Goal: Use online tool/utility: Utilize a website feature to perform a specific function

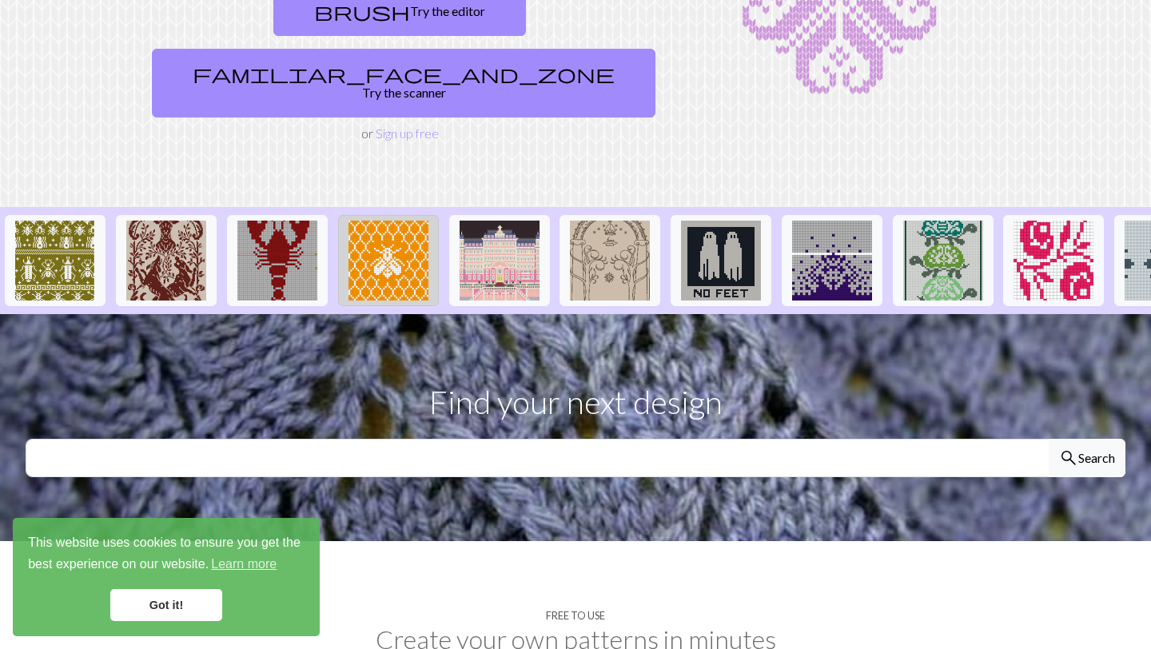
scroll to position [157, 0]
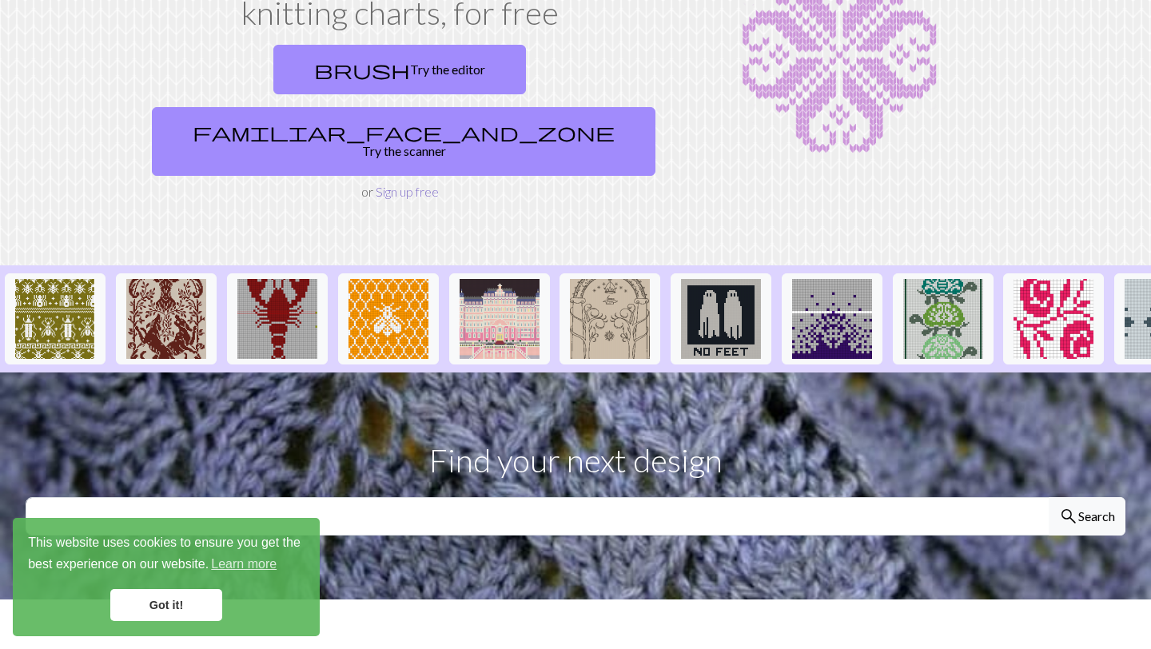
click at [400, 184] on link "Sign up free" at bounding box center [407, 191] width 63 height 15
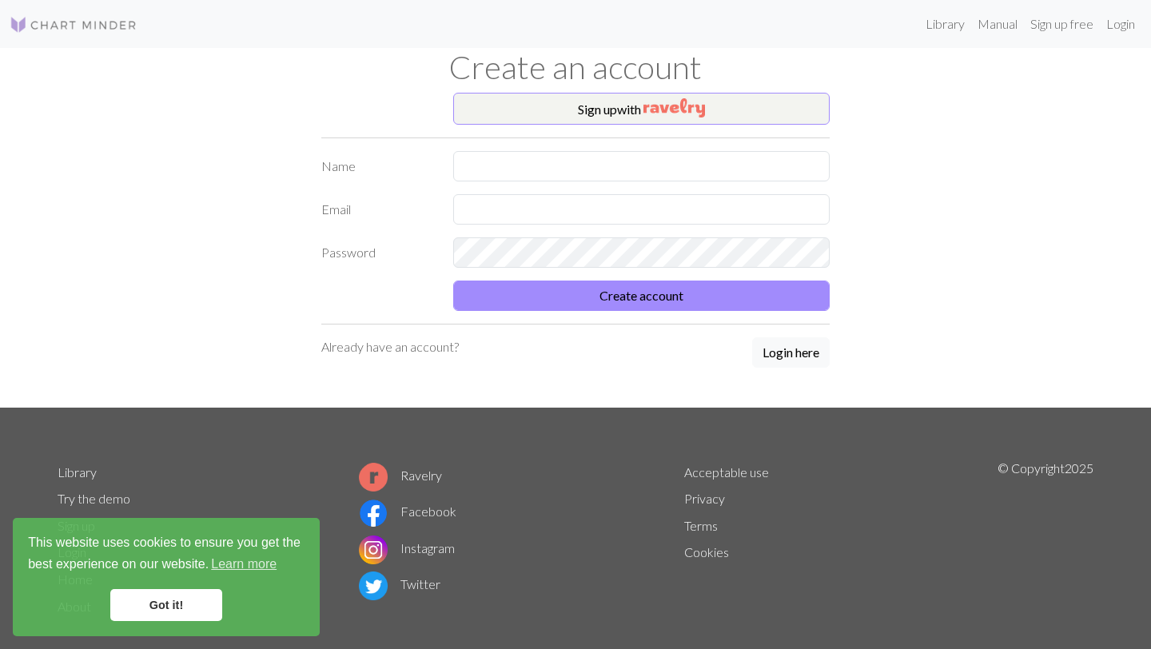
click at [499, 149] on div "Sign up with Name Email Password Create account Already have an account? Login …" at bounding box center [575, 250] width 527 height 315
click at [507, 163] on input "text" at bounding box center [641, 166] width 376 height 30
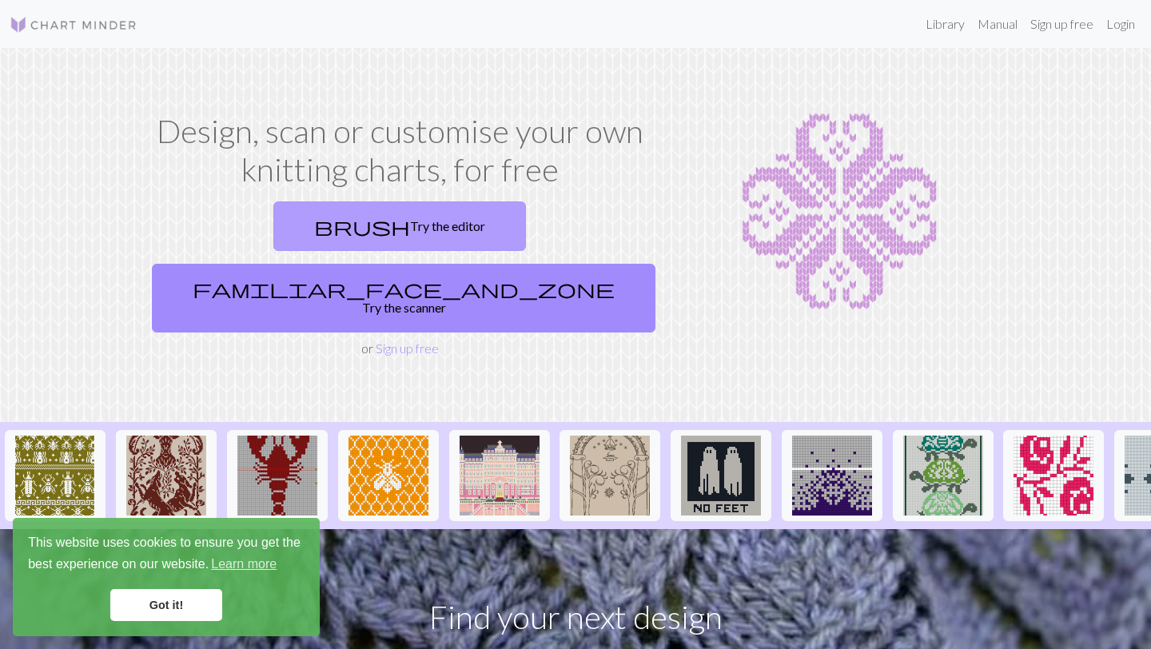
click at [327, 222] on link "brush Try the editor" at bounding box center [399, 226] width 252 height 50
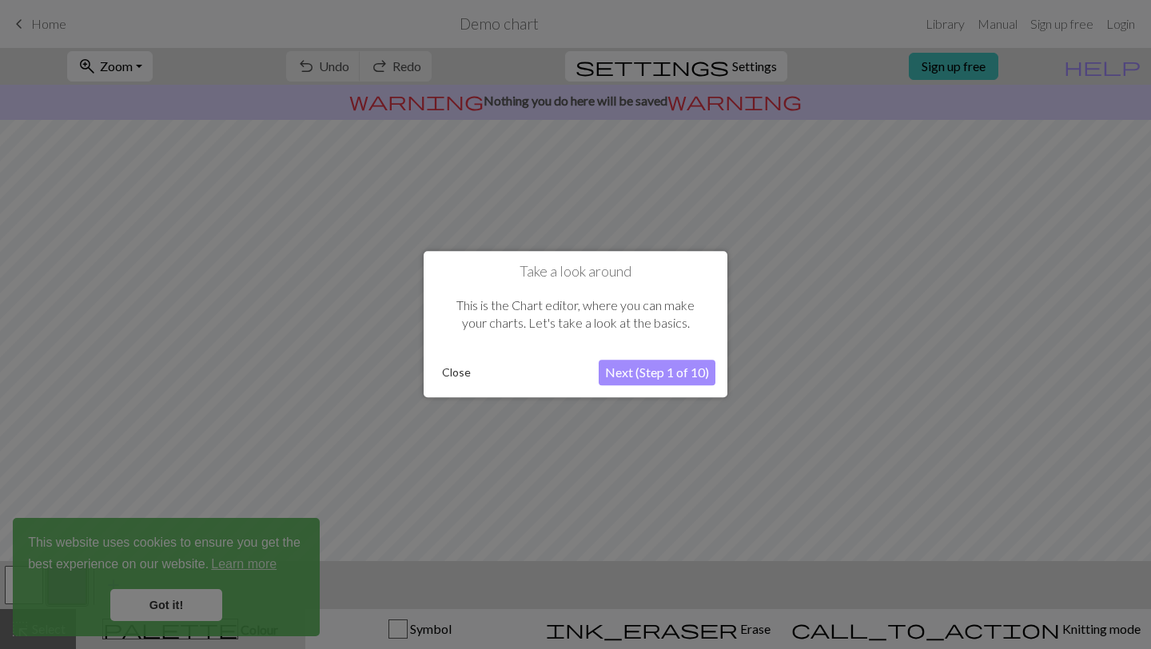
click at [453, 375] on button "Close" at bounding box center [456, 373] width 42 height 24
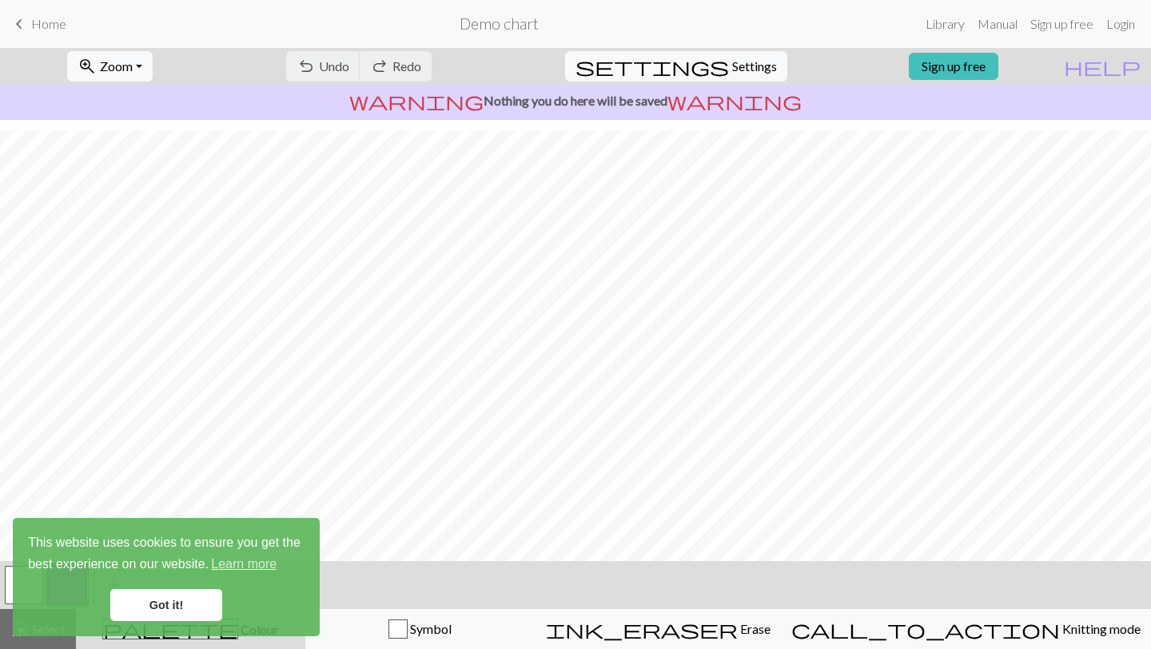
scroll to position [142, 0]
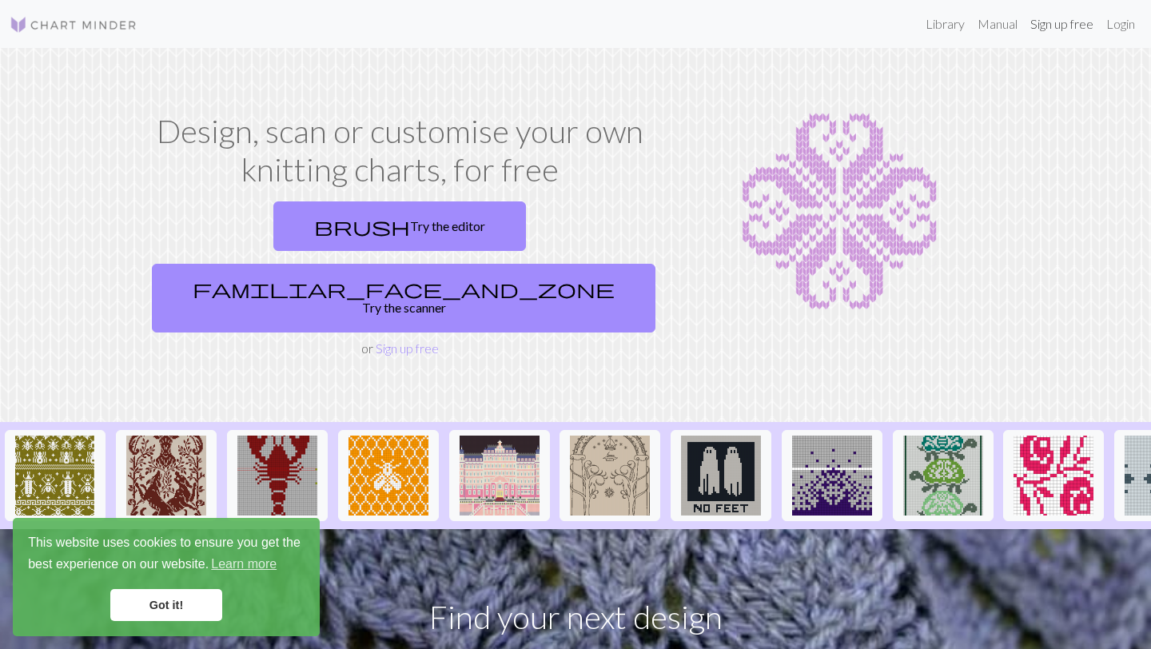
click at [1075, 23] on link "Sign up free" at bounding box center [1062, 24] width 76 height 32
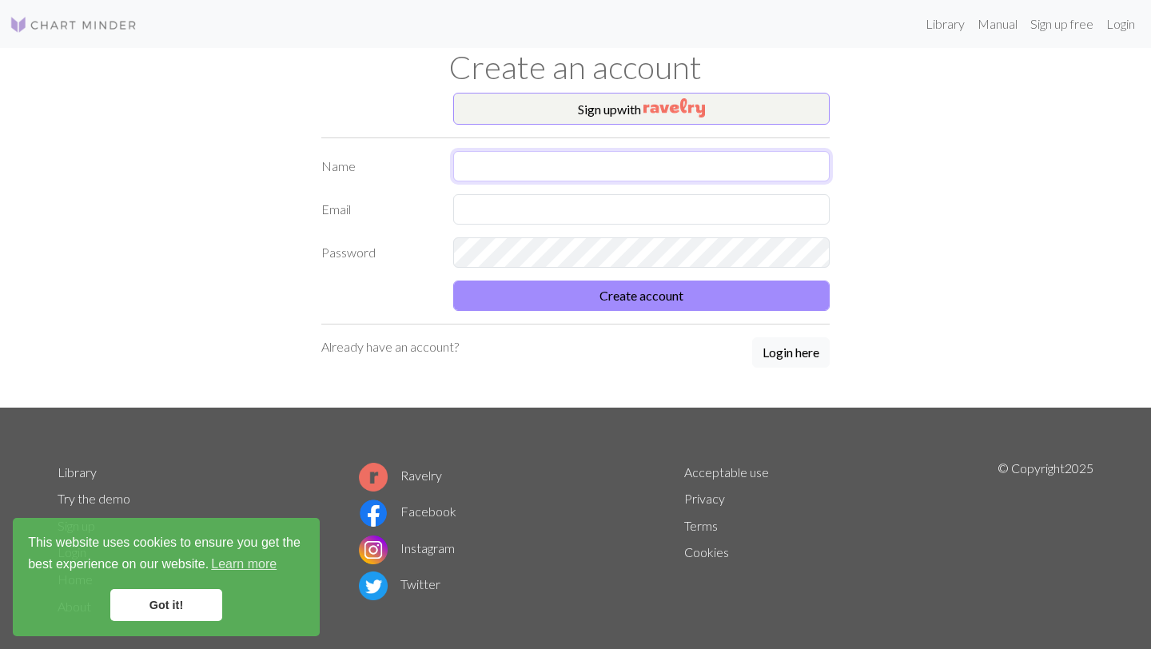
click at [510, 174] on input "text" at bounding box center [641, 166] width 376 height 30
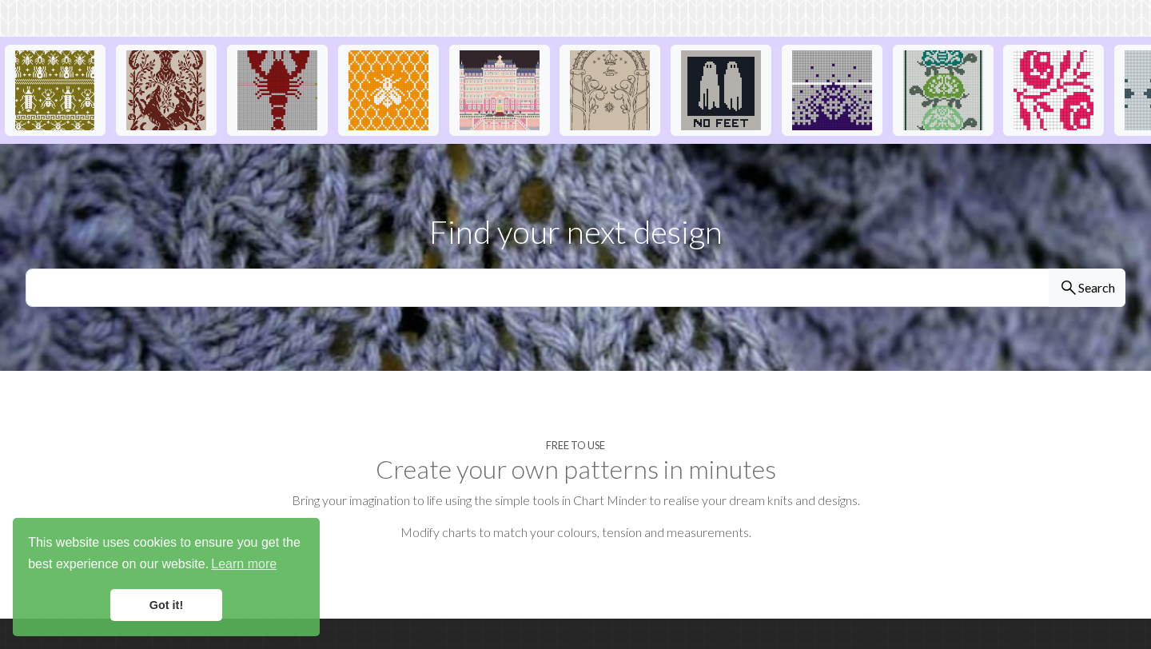
scroll to position [416, 0]
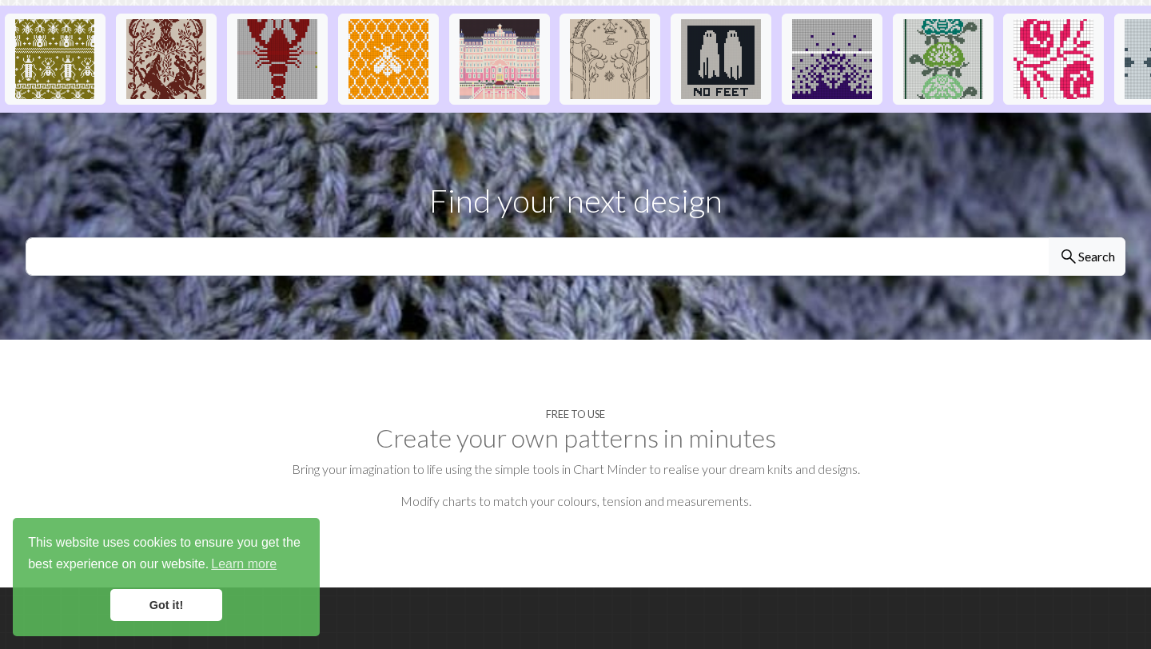
click at [342, 491] on p "Modify charts to match your colours, tension and measurements." at bounding box center [575, 500] width 1099 height 19
click at [171, 612] on link "Got it!" at bounding box center [166, 605] width 112 height 32
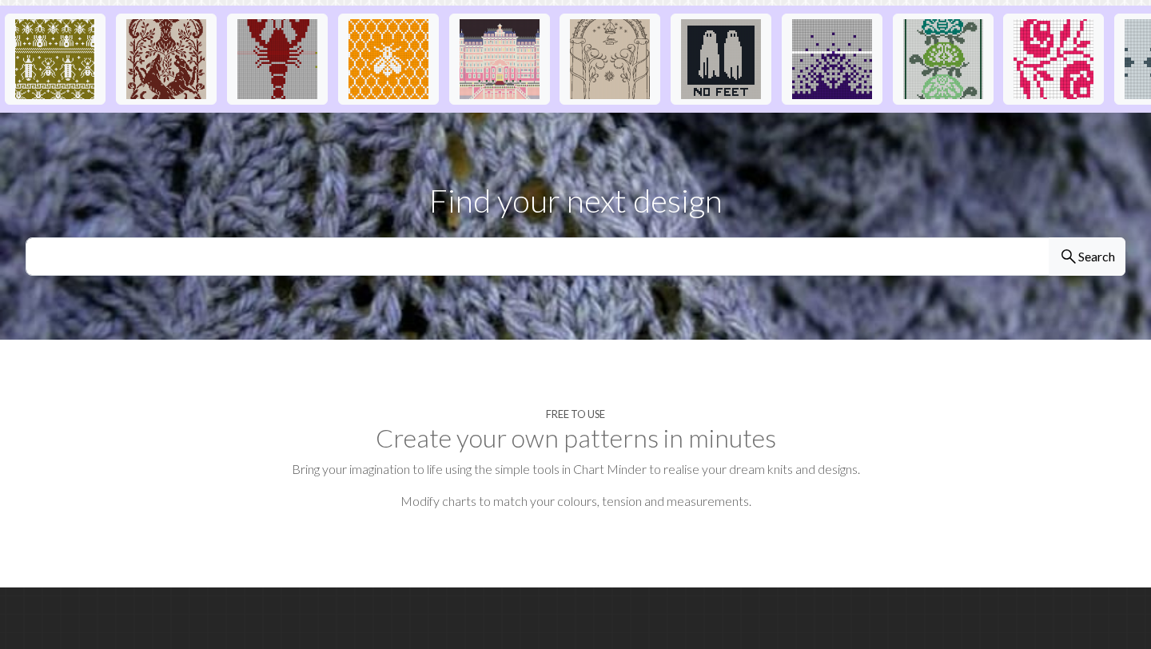
scroll to position [490, 0]
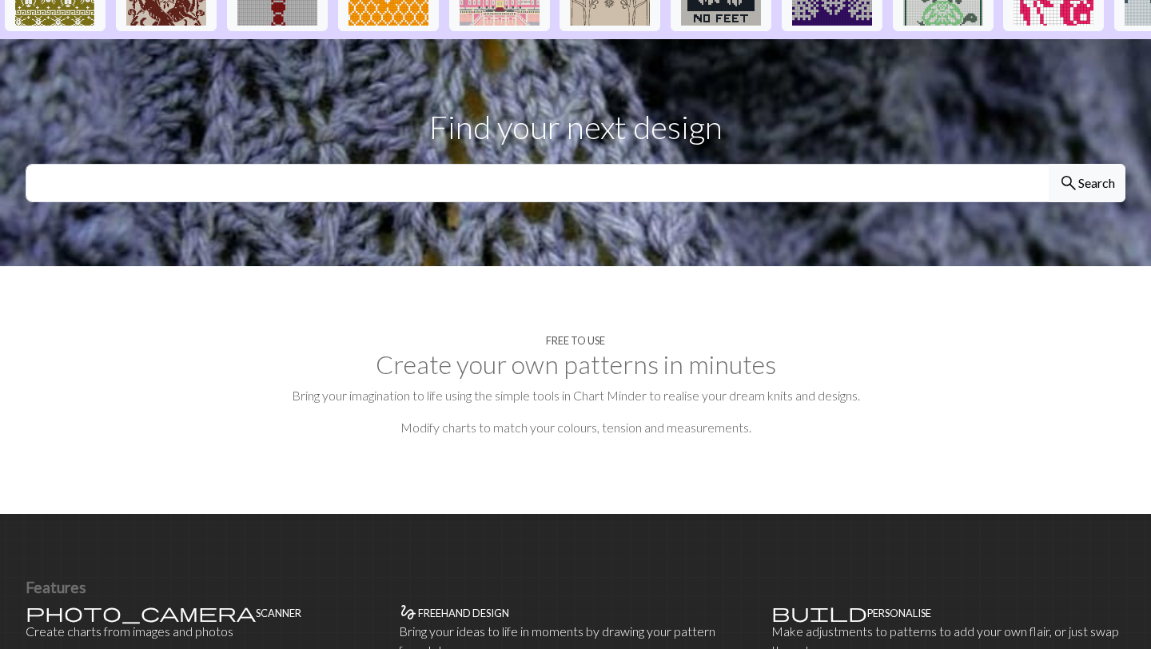
click at [256, 607] on h4 "Scanner" at bounding box center [279, 613] width 46 height 12
click at [34, 601] on span "photo_camera" at bounding box center [141, 612] width 230 height 22
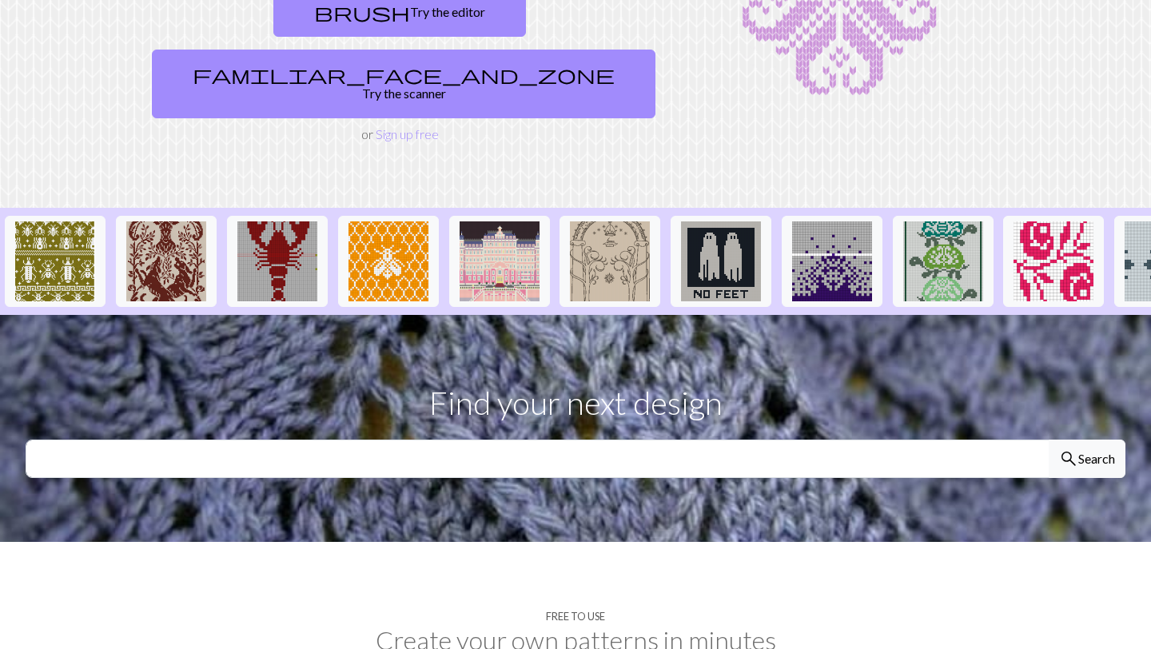
scroll to position [0, 0]
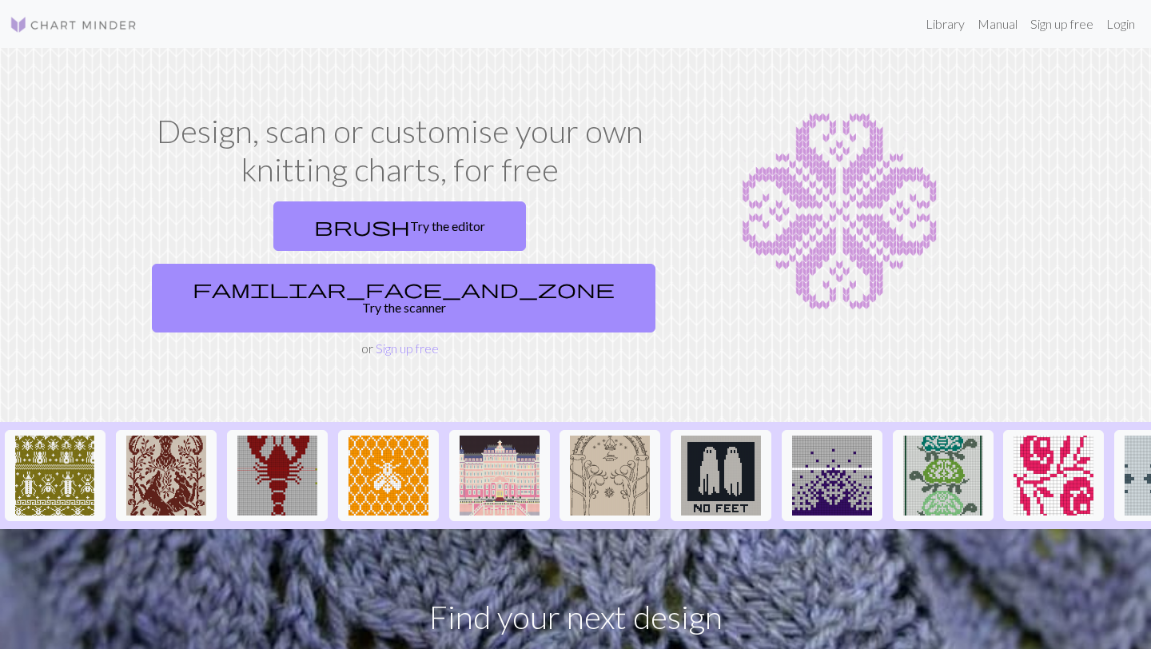
click at [518, 189] on div "Design, scan or customise your own knitting charts, for free brush Try the edit…" at bounding box center [399, 235] width 527 height 246
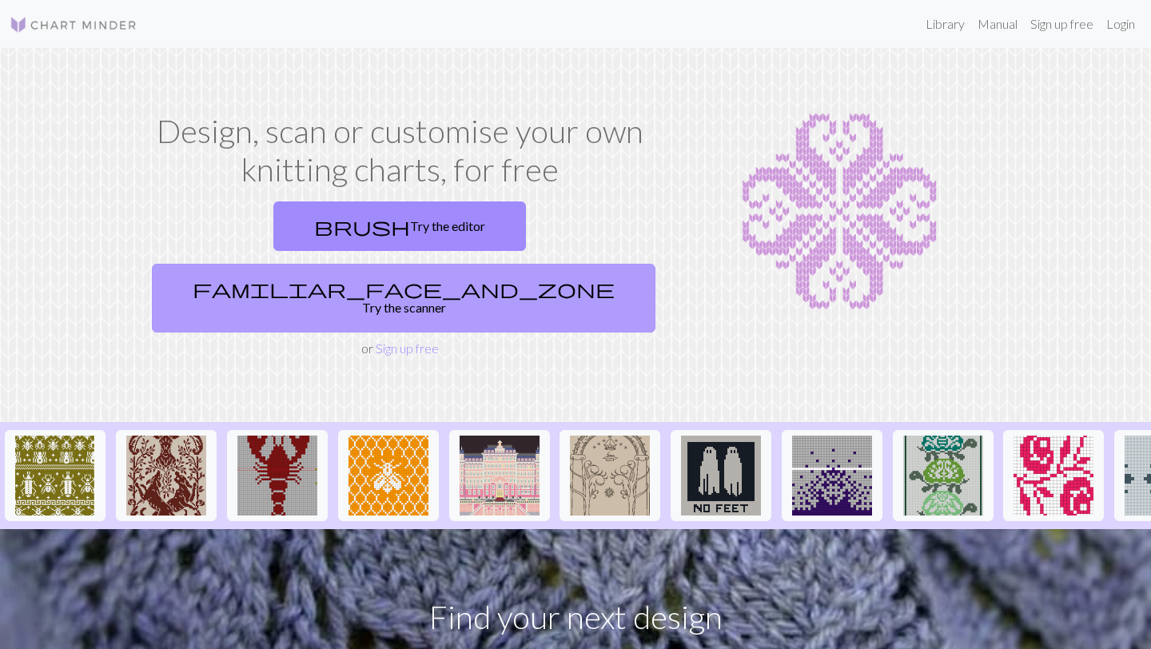
click at [518, 264] on link "familiar_face_and_zone Try the scanner" at bounding box center [403, 298] width 503 height 69
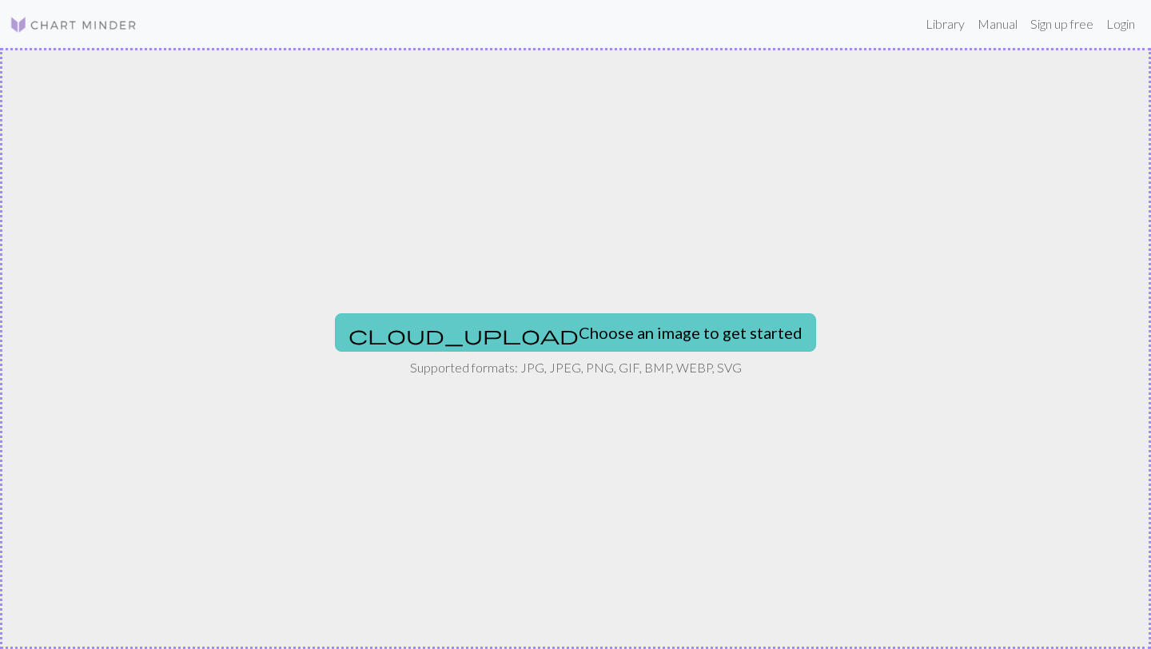
click at [518, 335] on button "cloud_upload Choose an image to get started" at bounding box center [575, 332] width 481 height 38
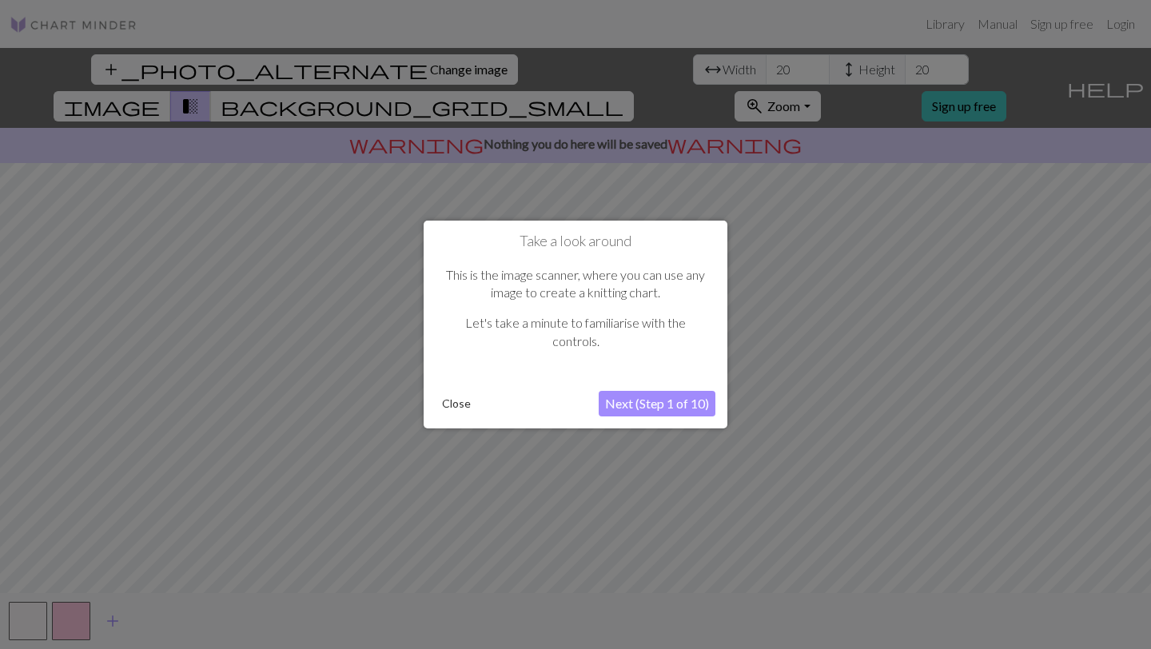
click at [682, 400] on button "Next (Step 1 of 10)" at bounding box center [656, 404] width 117 height 26
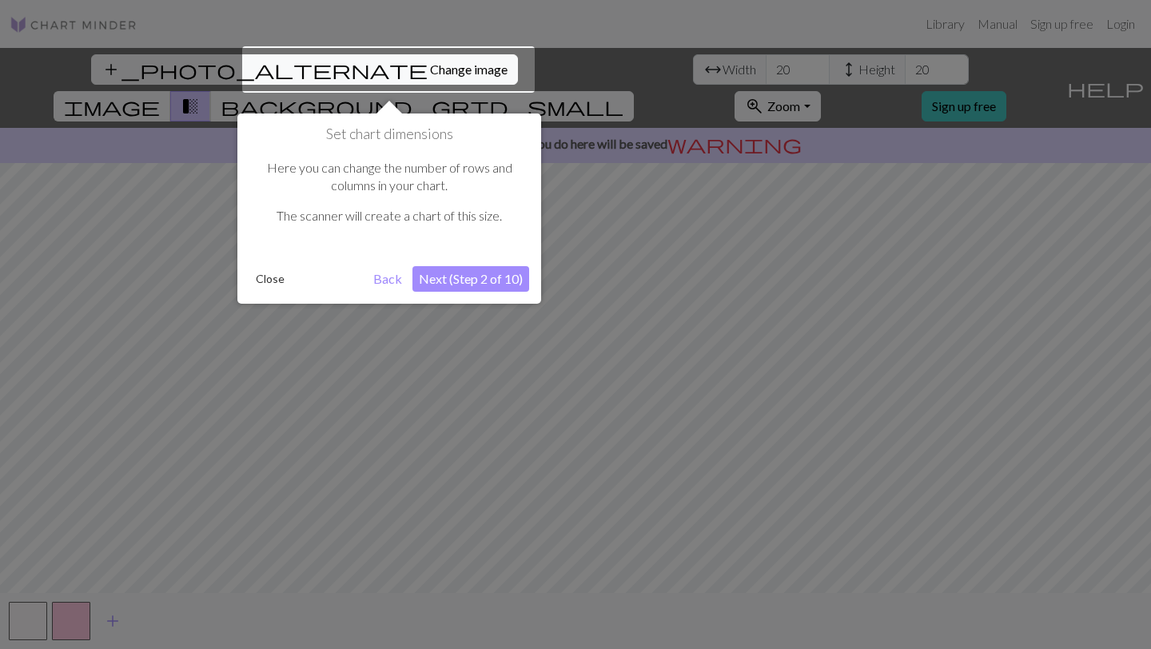
click at [386, 272] on button "Back" at bounding box center [388, 279] width 42 height 26
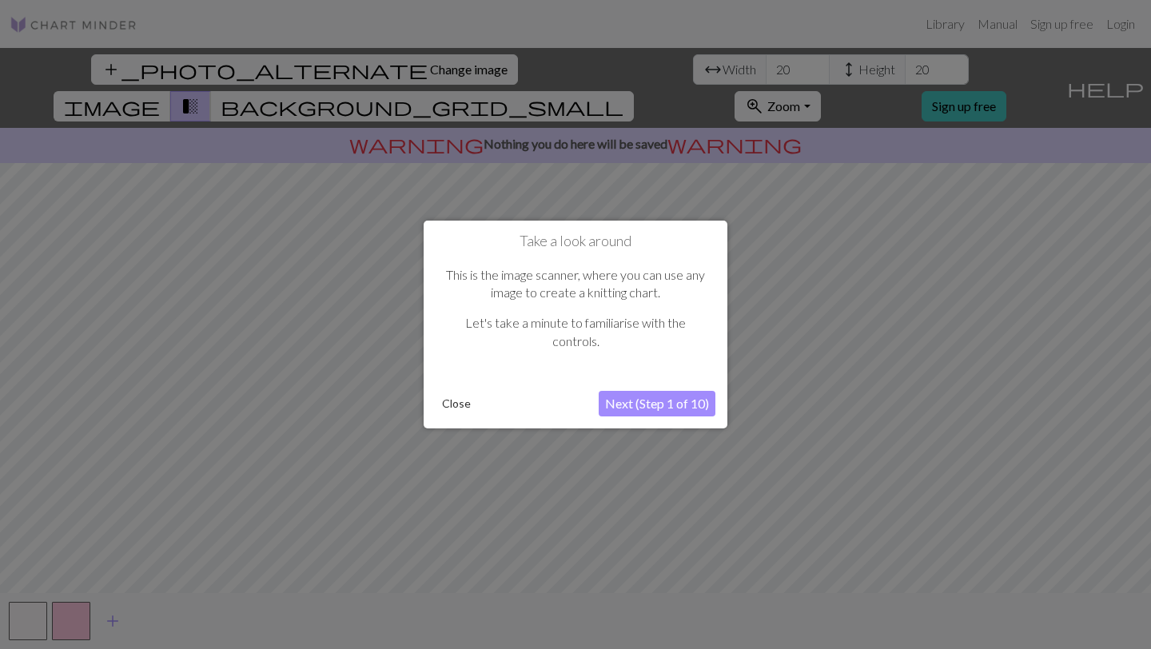
click at [653, 391] on button "Next (Step 1 of 10)" at bounding box center [656, 404] width 117 height 26
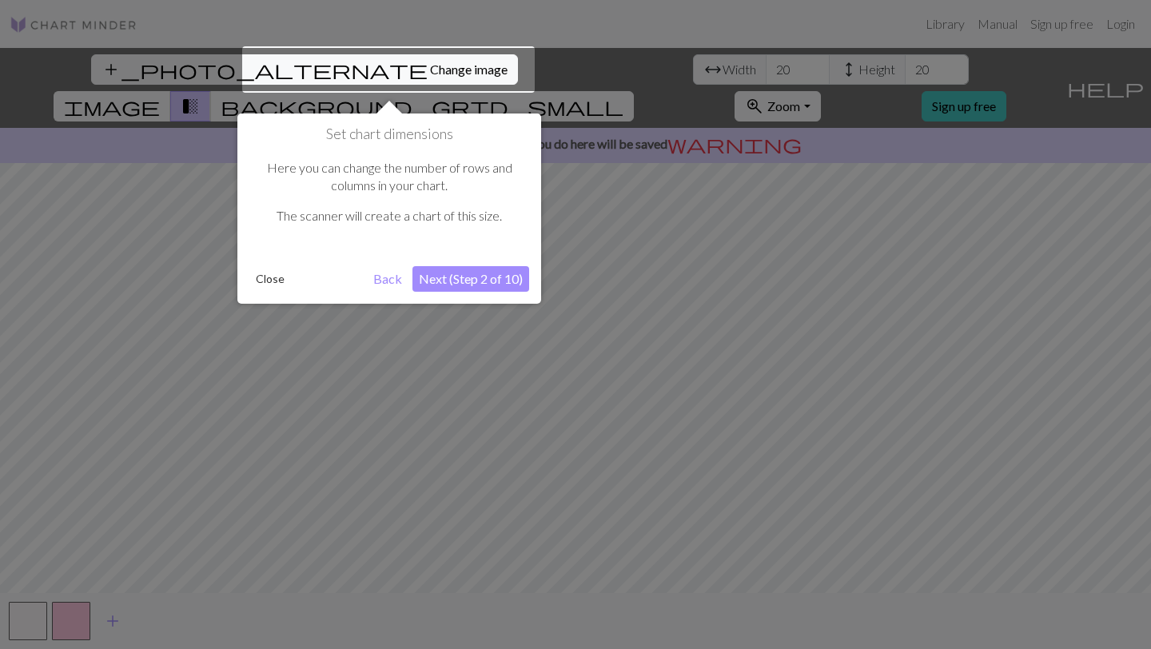
click at [483, 284] on button "Next (Step 2 of 10)" at bounding box center [470, 279] width 117 height 26
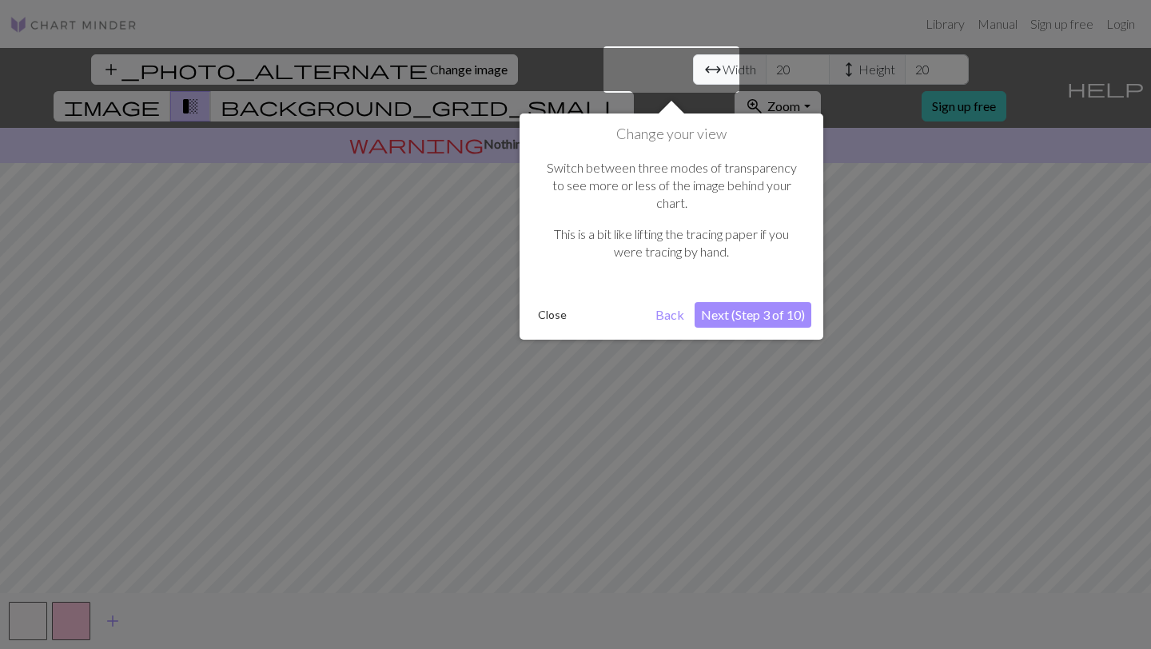
click at [763, 302] on button "Next (Step 3 of 10)" at bounding box center [752, 315] width 117 height 26
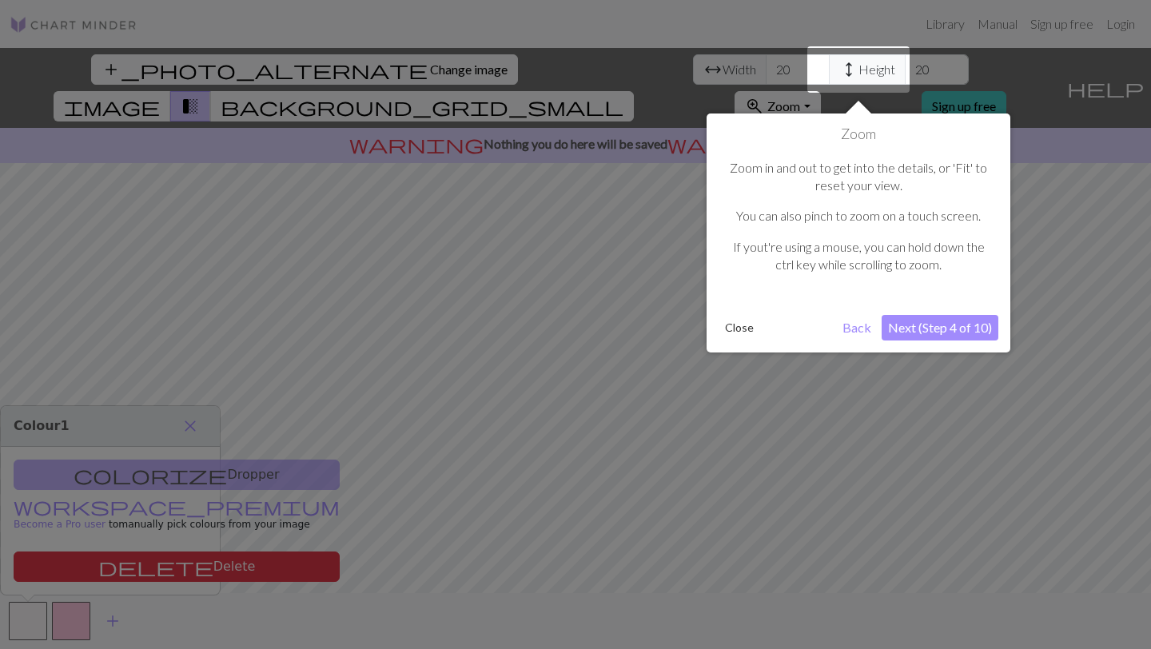
click at [962, 331] on button "Next (Step 4 of 10)" at bounding box center [939, 328] width 117 height 26
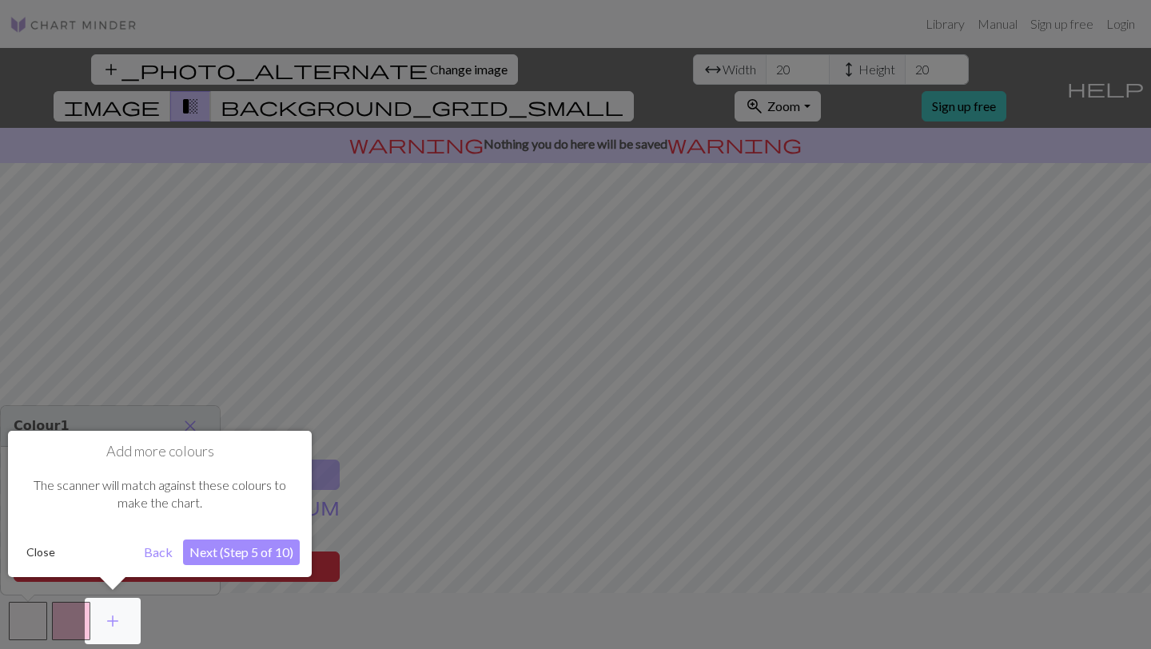
click at [34, 551] on button "Close" at bounding box center [41, 552] width 42 height 24
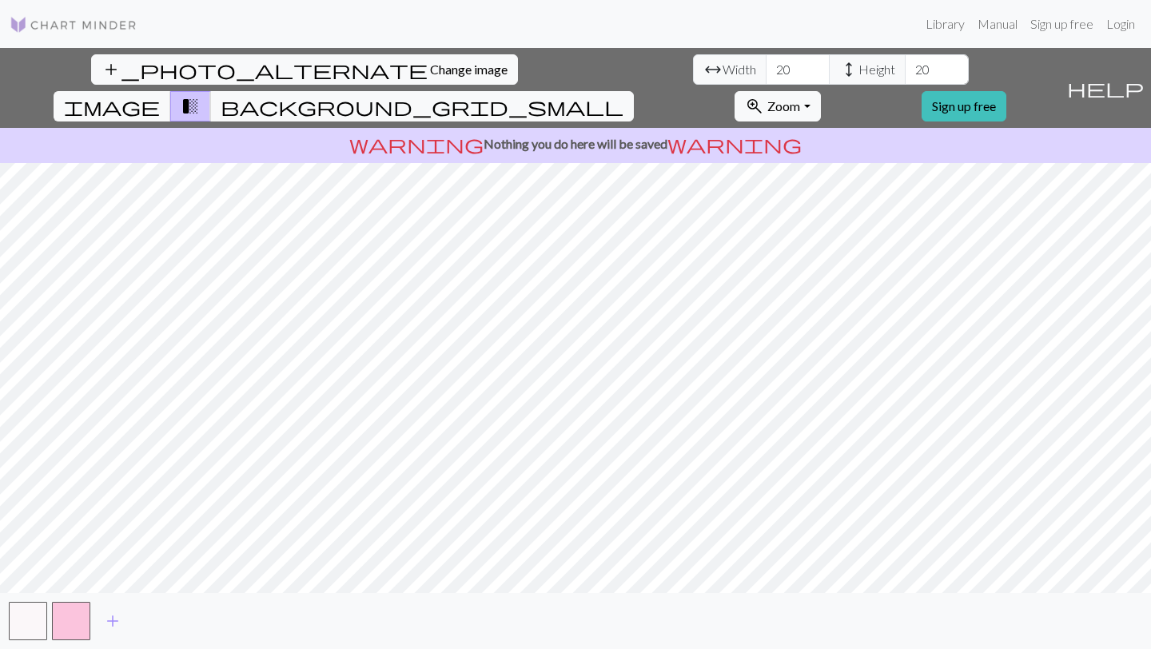
click at [858, 70] on span "Height" at bounding box center [876, 69] width 37 height 19
click at [839, 70] on span "height" at bounding box center [848, 69] width 19 height 22
click at [904, 70] on input "19" at bounding box center [936, 69] width 64 height 30
click at [904, 61] on input "20" at bounding box center [936, 69] width 64 height 30
click at [904, 61] on input "21" at bounding box center [936, 69] width 64 height 30
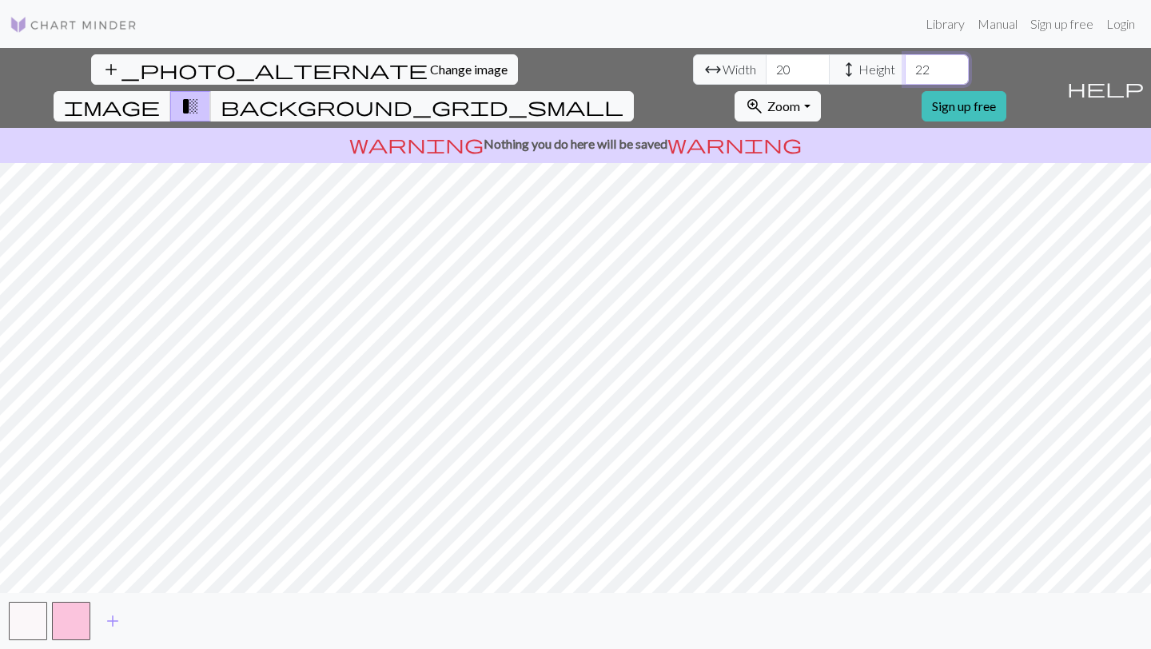
click at [904, 61] on input "22" at bounding box center [936, 69] width 64 height 30
click at [904, 61] on input "23" at bounding box center [936, 69] width 64 height 30
click at [904, 61] on input "24" at bounding box center [936, 69] width 64 height 30
click at [904, 61] on input "25" at bounding box center [936, 69] width 64 height 30
click at [904, 61] on input "26" at bounding box center [936, 69] width 64 height 30
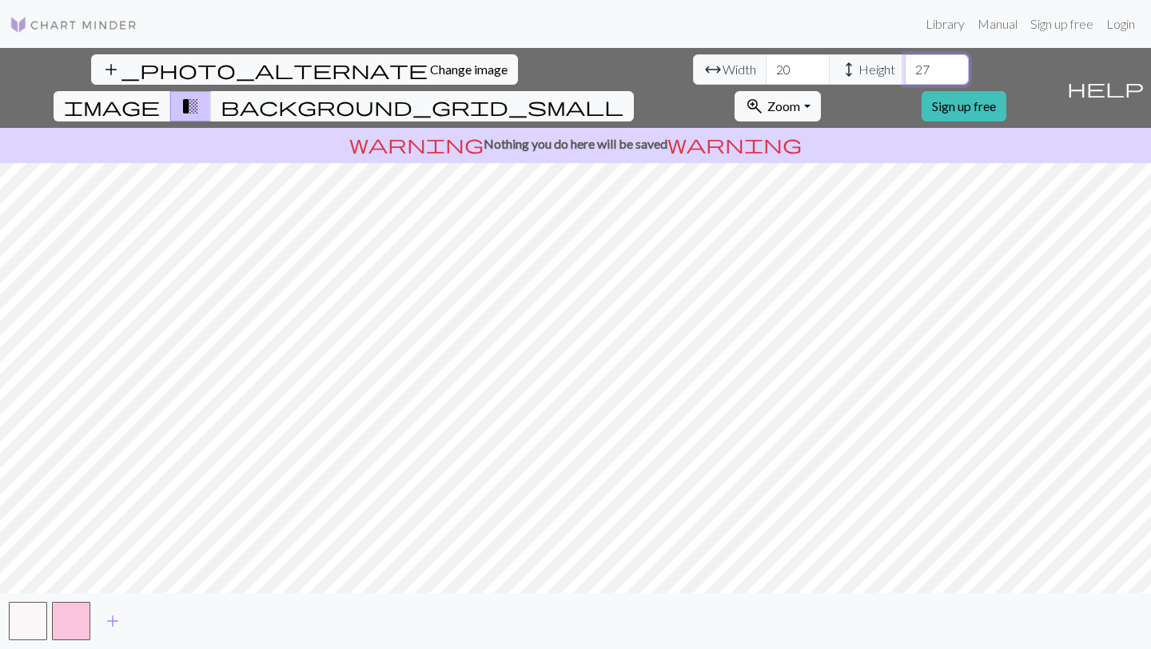
click at [904, 61] on input "27" at bounding box center [936, 69] width 64 height 30
click at [904, 61] on input "28" at bounding box center [936, 69] width 64 height 30
click at [904, 61] on input "29" at bounding box center [936, 69] width 64 height 30
click at [904, 61] on input "30" at bounding box center [936, 69] width 64 height 30
click at [904, 78] on input "29" at bounding box center [936, 69] width 64 height 30
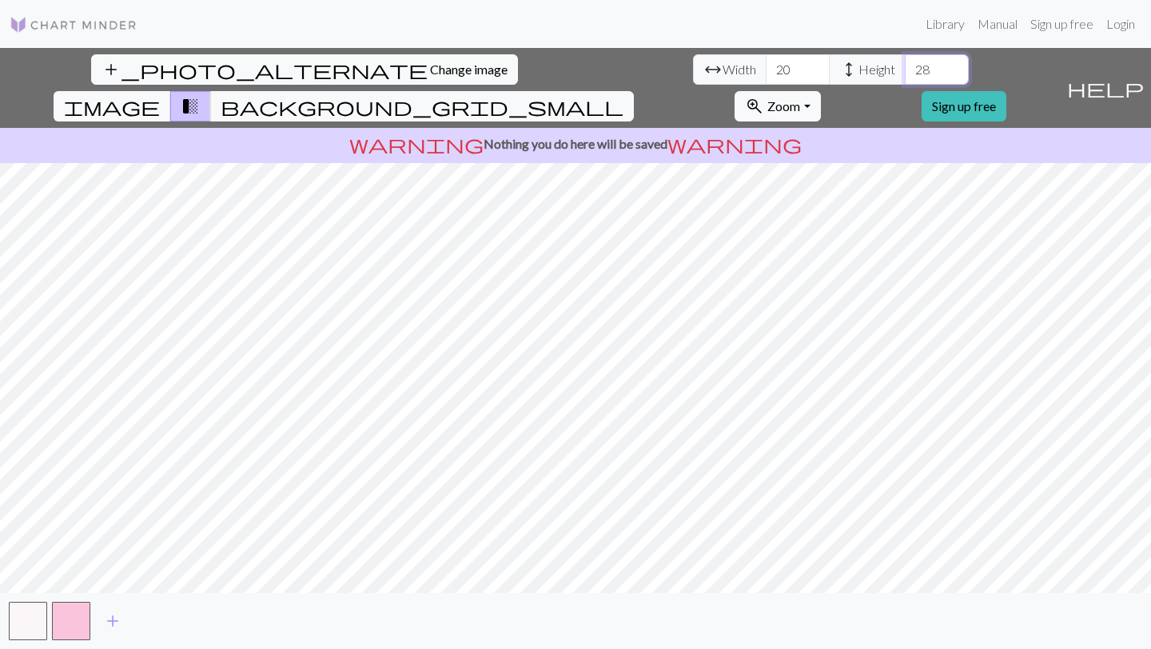
click at [904, 76] on input "28" at bounding box center [936, 69] width 64 height 30
click at [904, 76] on input "27" at bounding box center [936, 69] width 64 height 30
click at [904, 76] on input "26" at bounding box center [936, 69] width 64 height 30
click at [904, 76] on input "25" at bounding box center [936, 69] width 64 height 30
click at [904, 76] on input "24" at bounding box center [936, 69] width 64 height 30
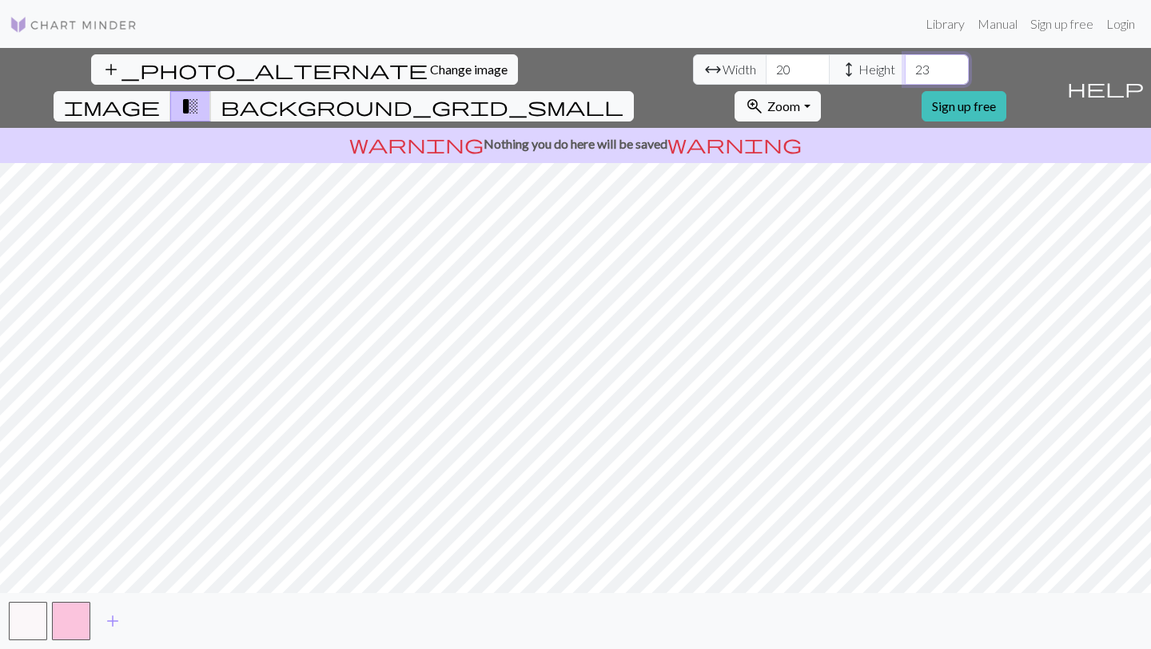
click at [904, 76] on input "23" at bounding box center [936, 69] width 64 height 30
click at [904, 76] on input "22" at bounding box center [936, 69] width 64 height 30
click at [904, 76] on input "21" at bounding box center [936, 69] width 64 height 30
click at [904, 76] on input "20" at bounding box center [936, 69] width 64 height 30
click at [904, 76] on input "19" at bounding box center [936, 69] width 64 height 30
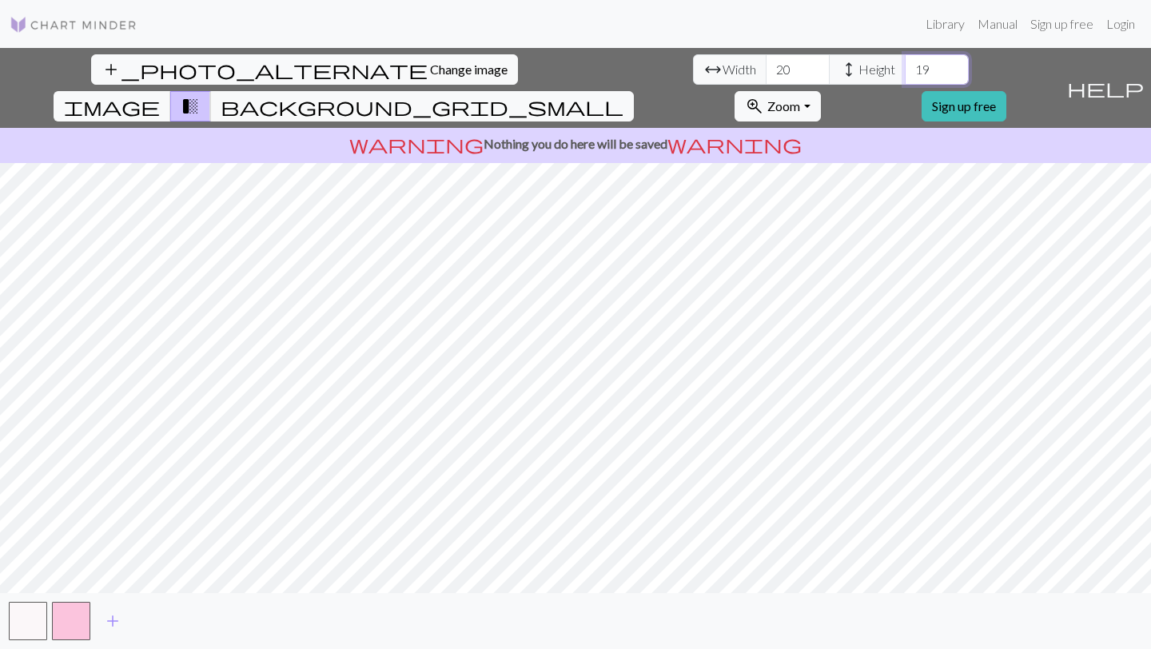
click at [904, 76] on input "19" at bounding box center [936, 69] width 64 height 30
type input "1"
type input "40"
click at [765, 72] on input "20" at bounding box center [797, 69] width 64 height 30
type input "2"
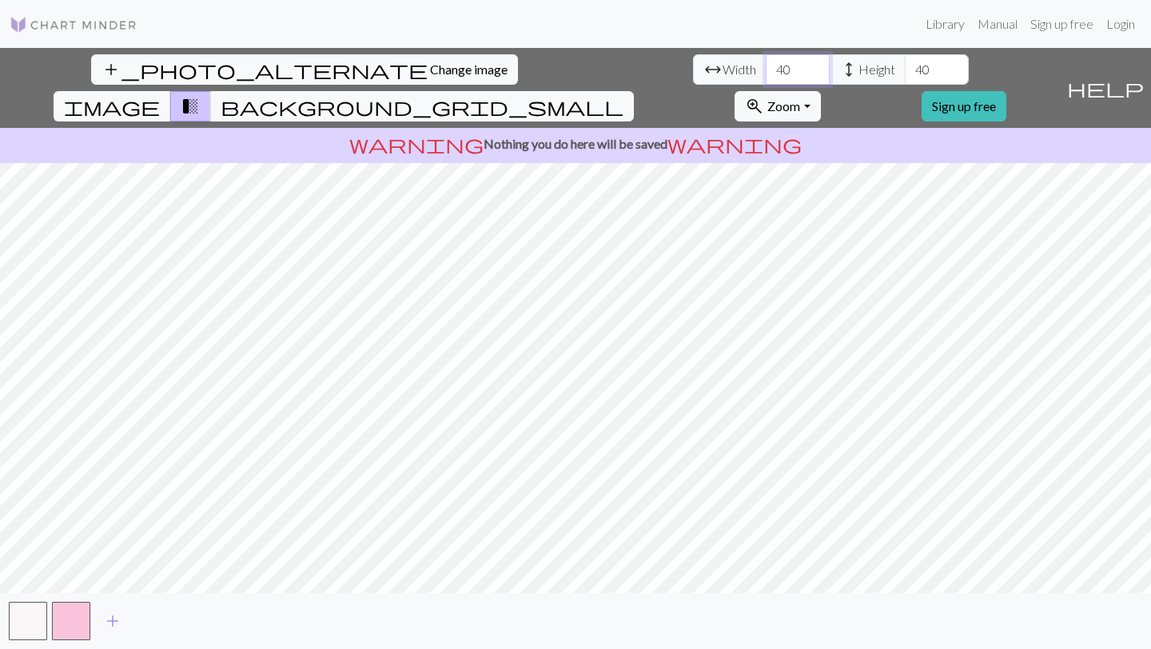
click at [765, 65] on input "40" at bounding box center [797, 69] width 64 height 30
type input "4"
type input "5"
type input "1"
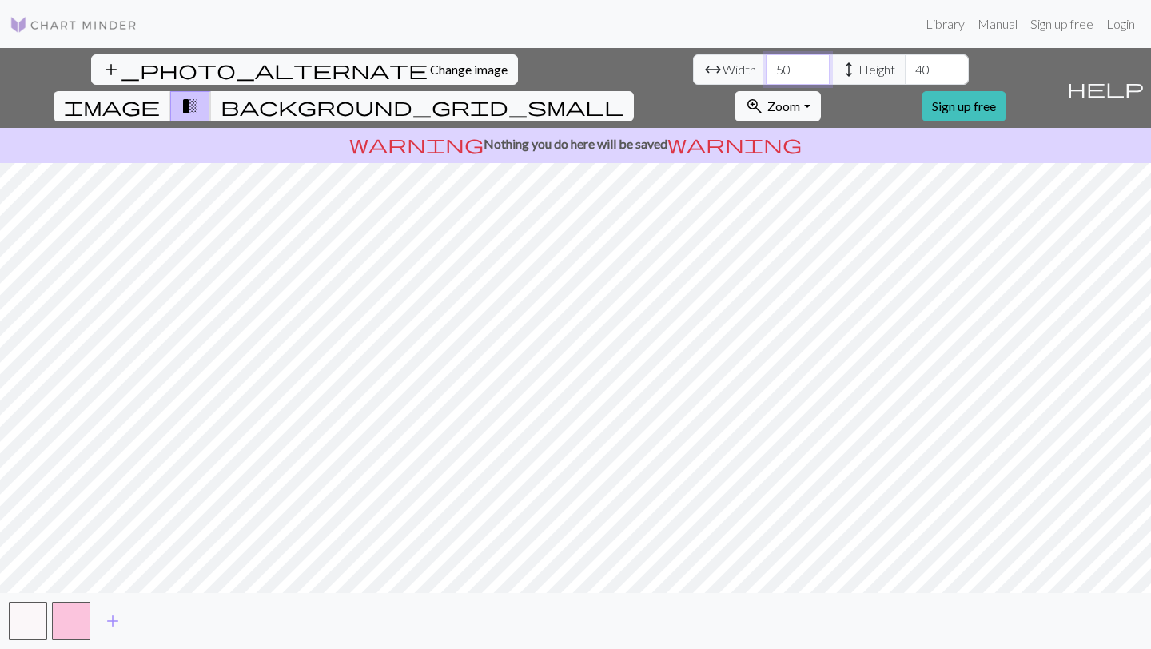
type input "50"
click at [904, 73] on input "40" at bounding box center [936, 69] width 64 height 30
type input "50"
click at [160, 95] on span "image" at bounding box center [112, 106] width 96 height 22
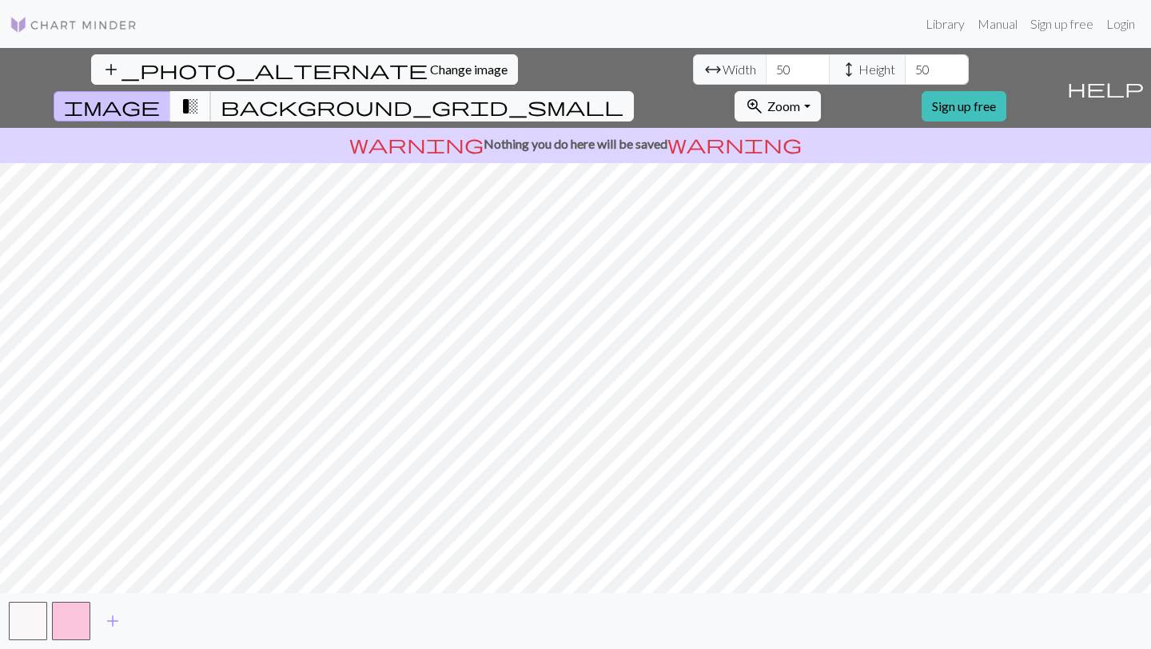
click at [200, 95] on span "transition_fade" at bounding box center [190, 106] width 19 height 22
click at [623, 95] on span "background_grid_small" at bounding box center [422, 106] width 403 height 22
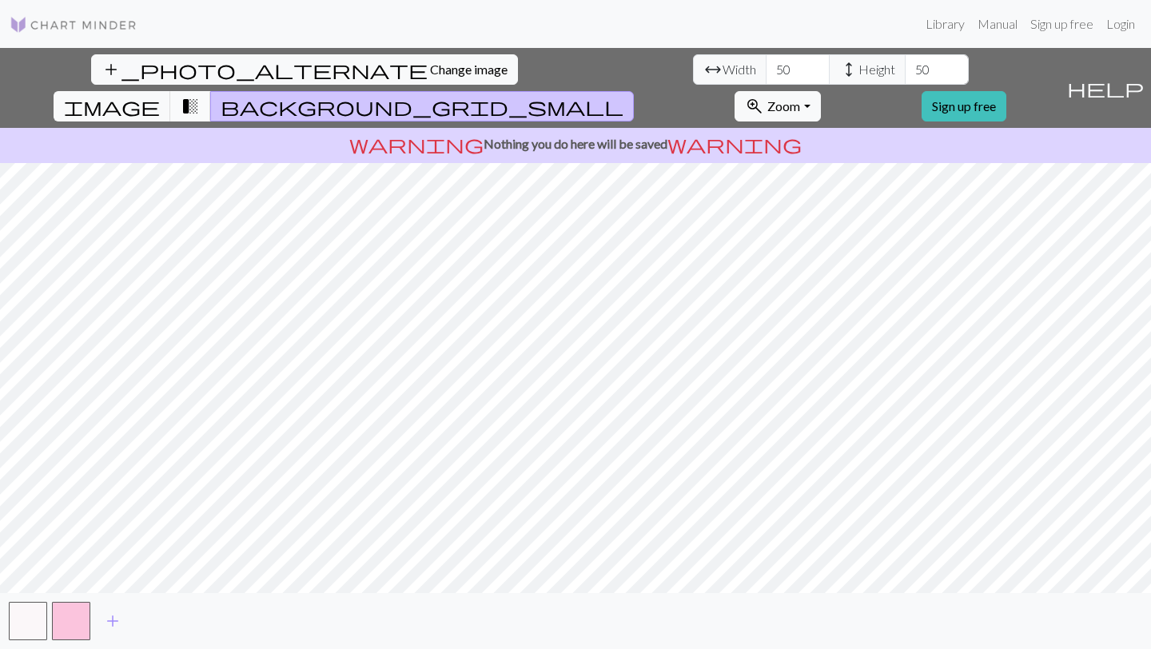
click at [200, 95] on span "transition_fade" at bounding box center [190, 106] width 19 height 22
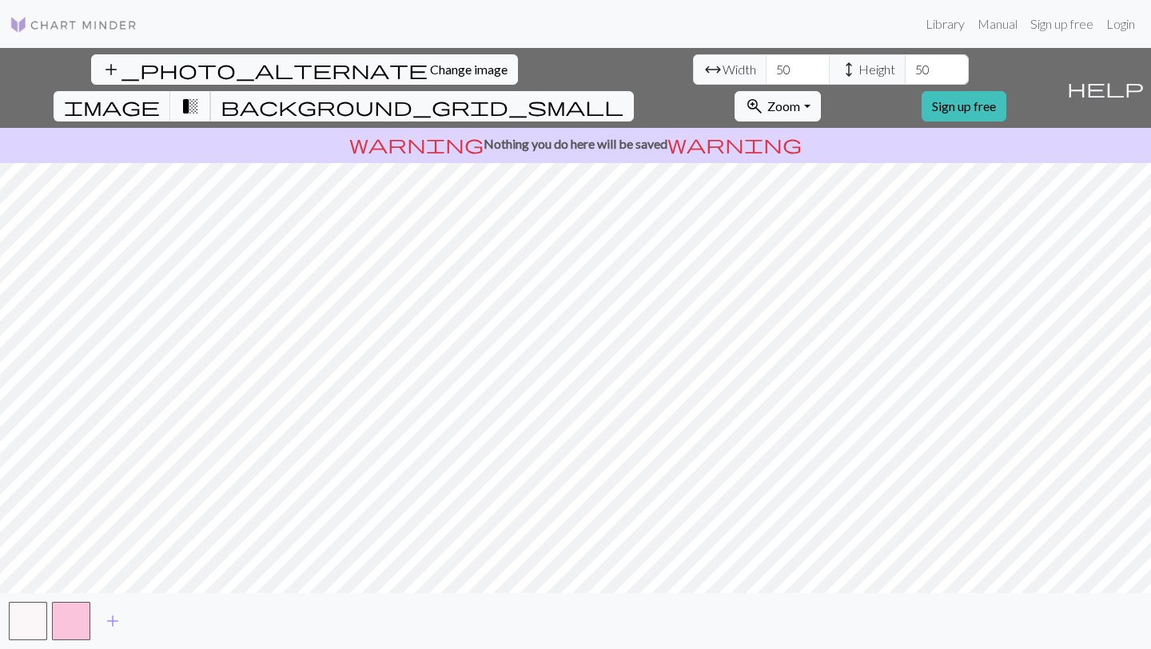
click at [211, 91] on button "transition_fade" at bounding box center [190, 106] width 41 height 30
click at [200, 95] on span "transition_fade" at bounding box center [190, 106] width 19 height 22
click at [623, 95] on span "background_grid_small" at bounding box center [422, 106] width 403 height 22
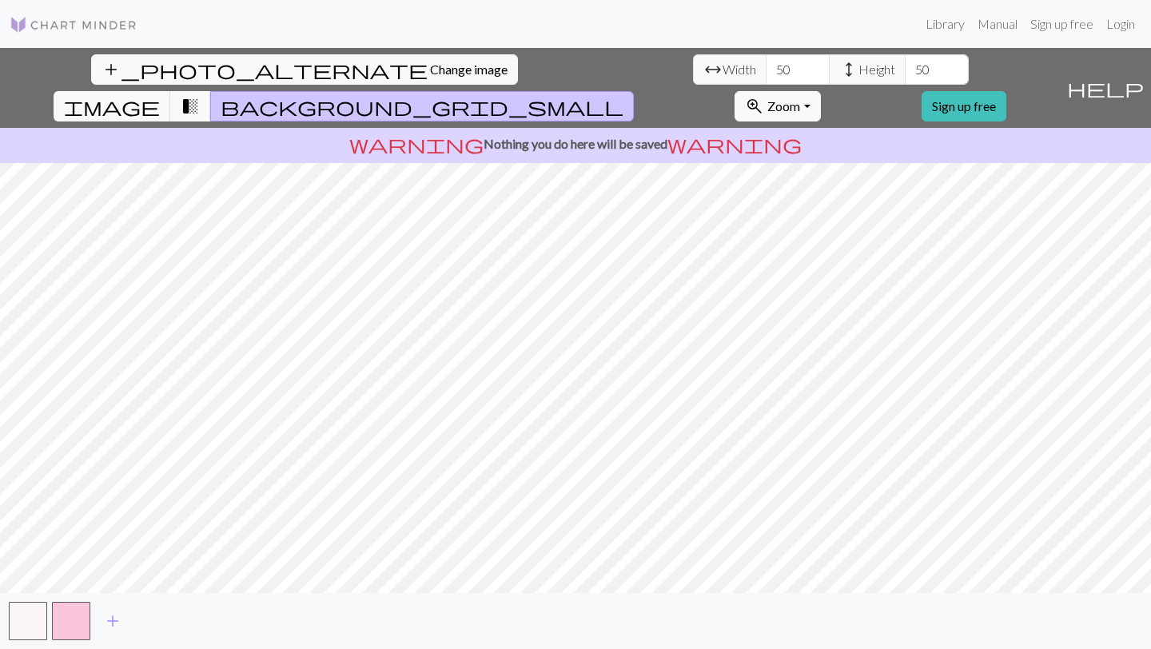
click at [607, 76] on div "add_photo_alternate Change image arrow_range Width 50 height Height 50 image tr…" at bounding box center [529, 88] width 1059 height 80
click at [160, 95] on span "image" at bounding box center [112, 106] width 96 height 22
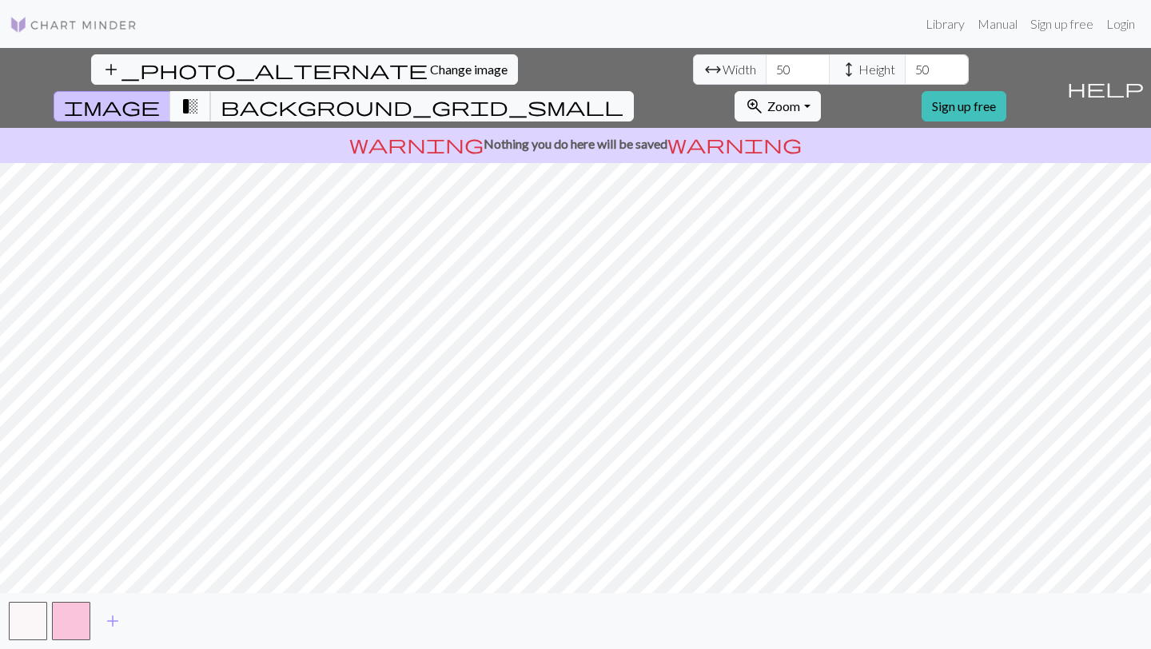
click at [200, 95] on span "transition_fade" at bounding box center [190, 106] width 19 height 22
click at [160, 95] on span "image" at bounding box center [112, 106] width 96 height 22
click at [765, 76] on input "50" at bounding box center [797, 69] width 64 height 30
type input "1"
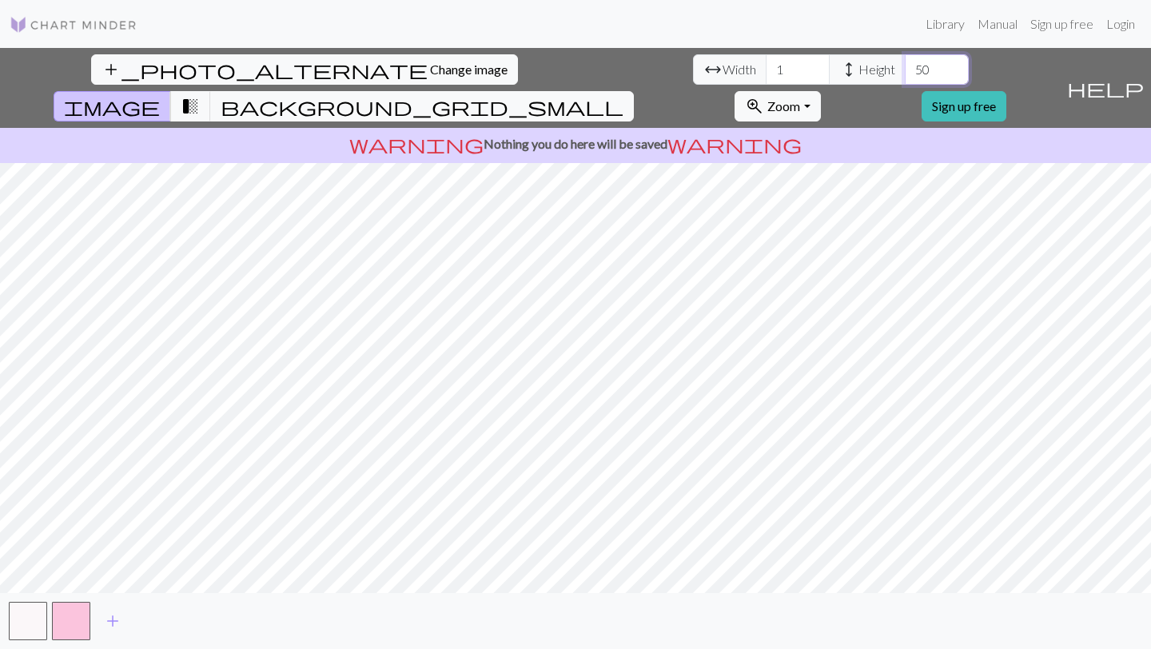
click at [904, 74] on input "50" at bounding box center [936, 69] width 64 height 30
type input "5"
type input "1"
click at [765, 68] on input "1" at bounding box center [797, 69] width 64 height 30
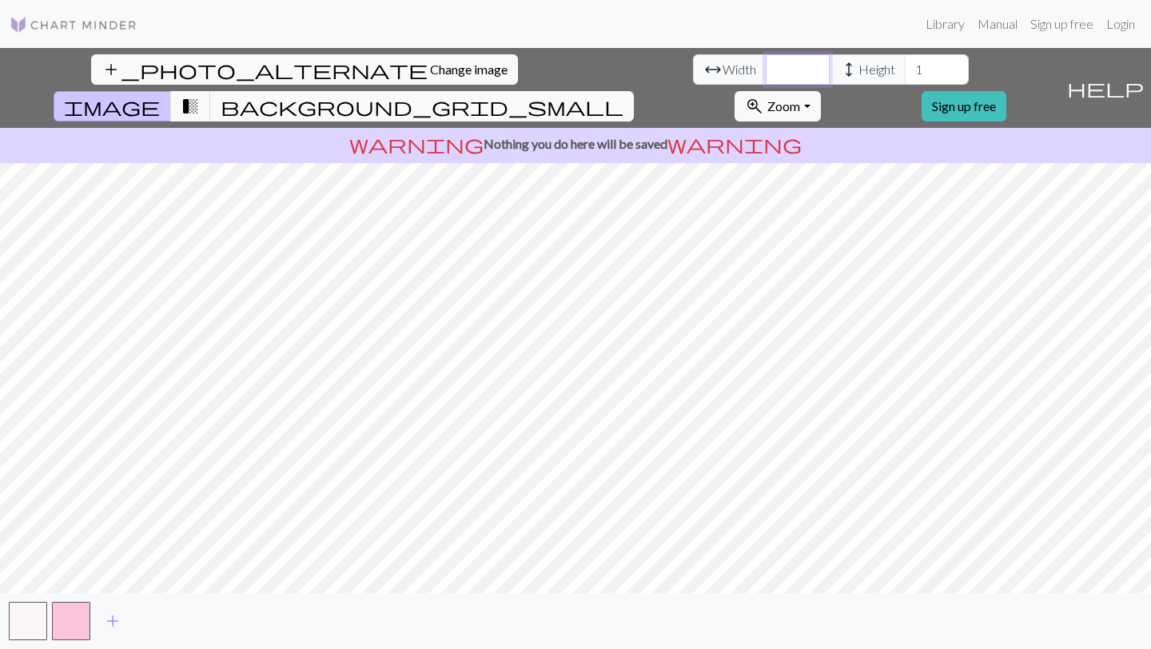
type input "2"
type input "3"
type input "30"
click at [858, 75] on span "Height" at bounding box center [876, 69] width 37 height 19
click at [904, 75] on input "1" at bounding box center [936, 69] width 64 height 30
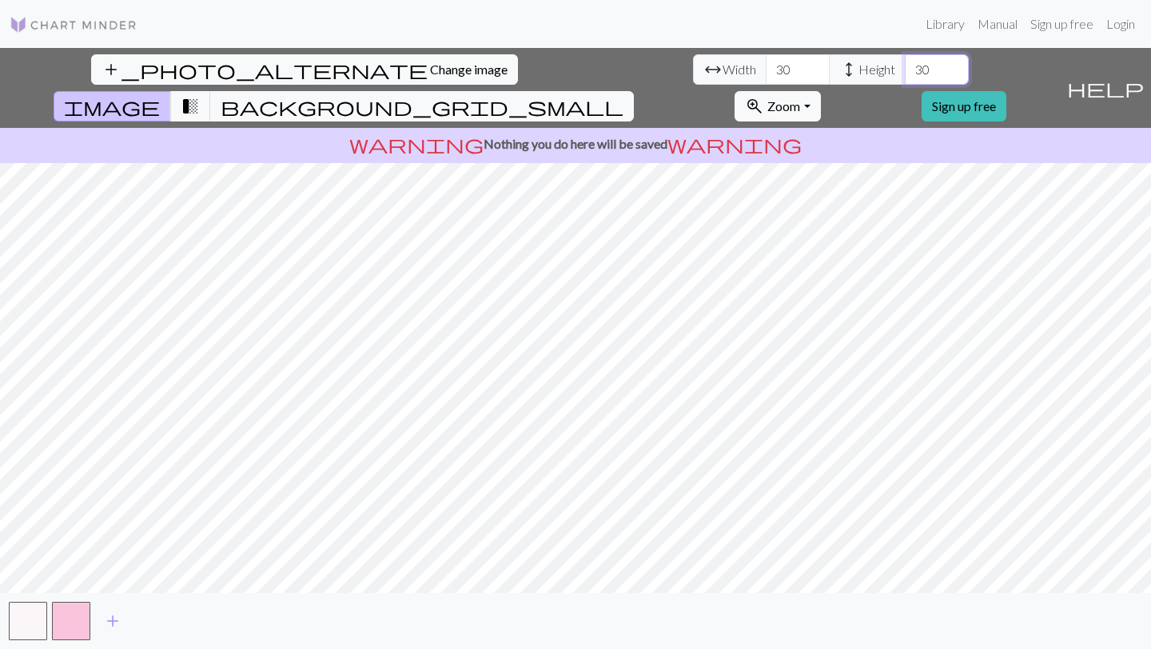
type input "30"
click at [820, 91] on button "zoom_in Zoom Zoom" at bounding box center [776, 106] width 85 height 30
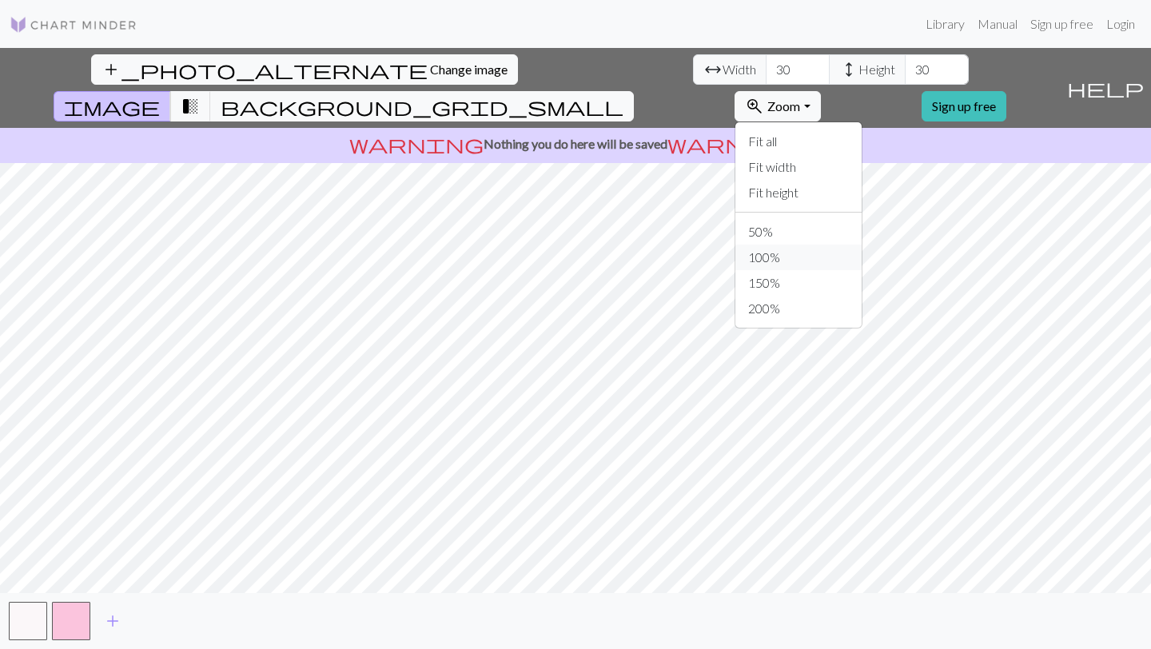
click at [861, 244] on button "100%" at bounding box center [798, 257] width 126 height 26
click at [800, 98] on span "Zoom" at bounding box center [783, 105] width 33 height 15
click at [847, 219] on button "50%" at bounding box center [798, 232] width 126 height 26
click at [883, 44] on nav "Library Manual Sign up free Login" at bounding box center [575, 24] width 1151 height 48
click at [820, 91] on button "zoom_in Zoom Zoom" at bounding box center [776, 106] width 85 height 30
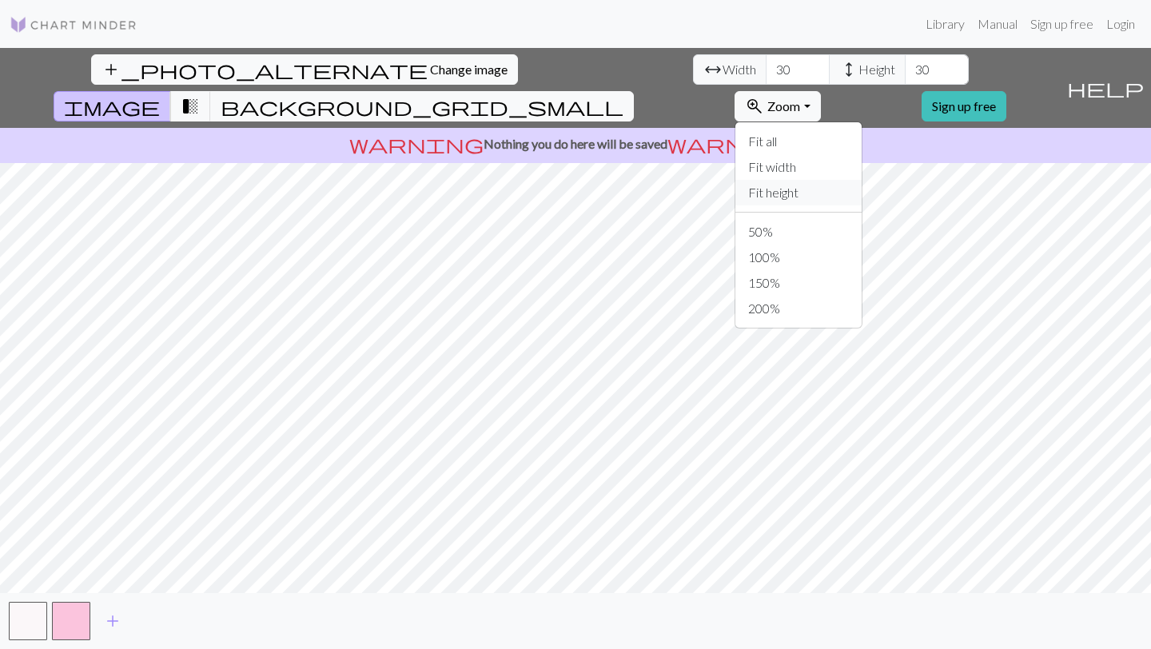
click at [843, 180] on button "Fit height" at bounding box center [798, 193] width 126 height 26
click at [820, 91] on button "zoom_in Zoom Zoom" at bounding box center [776, 106] width 85 height 30
click at [861, 154] on button "Fit width" at bounding box center [798, 167] width 126 height 26
click at [820, 91] on button "zoom_in Zoom Zoom" at bounding box center [776, 106] width 85 height 30
click at [852, 129] on button "Fit all" at bounding box center [798, 142] width 126 height 26
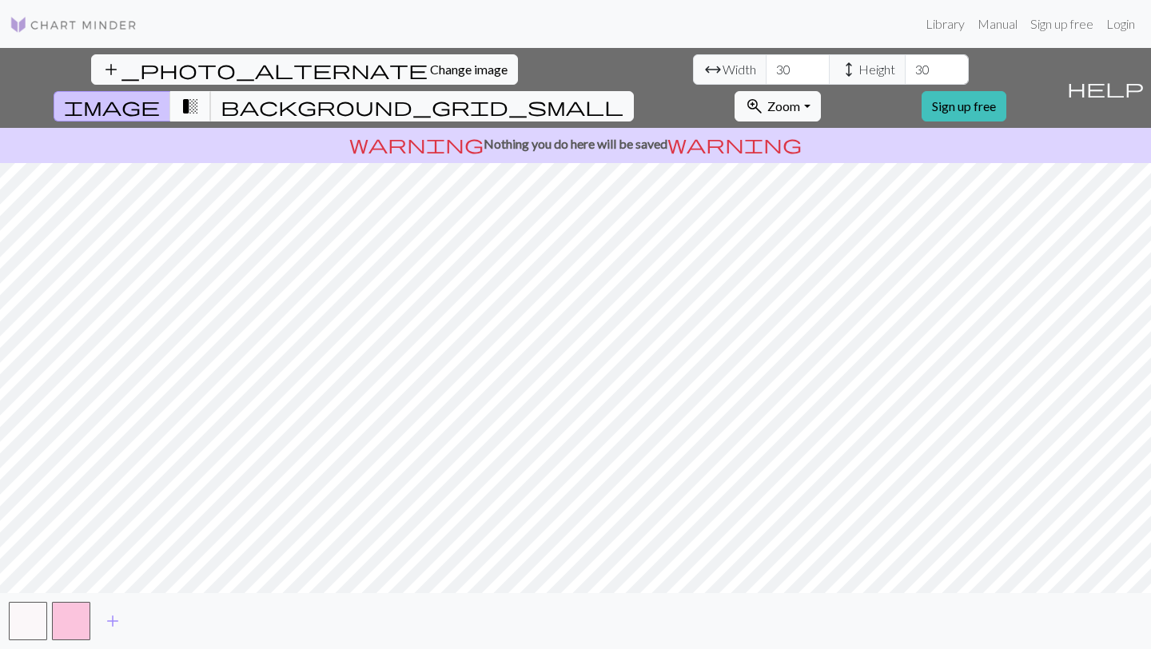
click at [200, 95] on span "transition_fade" at bounding box center [190, 106] width 19 height 22
click at [171, 91] on button "image" at bounding box center [112, 106] width 117 height 30
click at [200, 95] on span "transition_fade" at bounding box center [190, 106] width 19 height 22
click at [171, 91] on button "image" at bounding box center [112, 106] width 117 height 30
click at [200, 95] on span "transition_fade" at bounding box center [190, 106] width 19 height 22
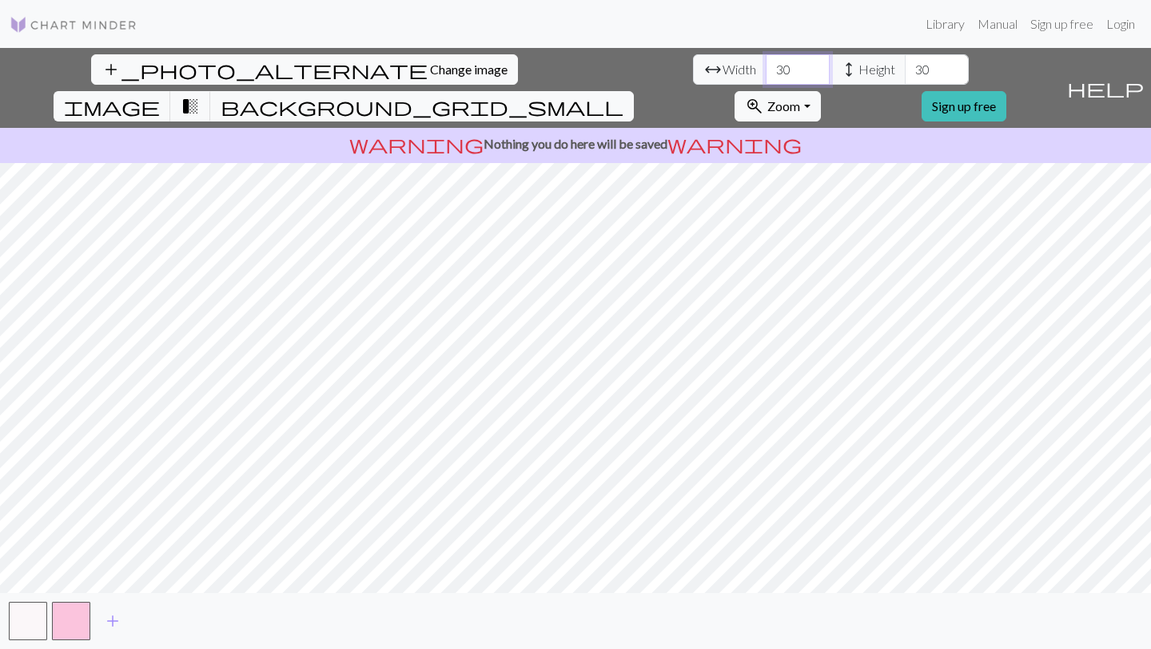
click at [765, 74] on input "30" at bounding box center [797, 69] width 64 height 30
type input "3"
type input "100"
click at [904, 63] on input "30" at bounding box center [936, 69] width 64 height 30
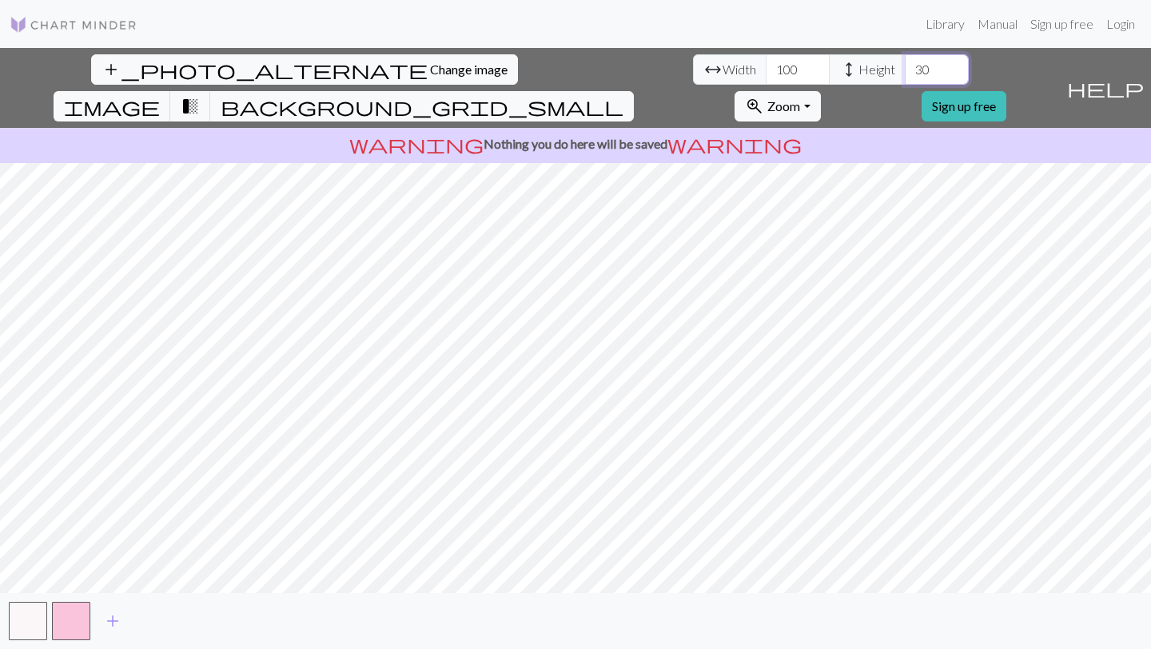
type input "3"
type input "1"
type input "80"
click at [765, 72] on input "100" at bounding box center [797, 69] width 64 height 30
type input "1"
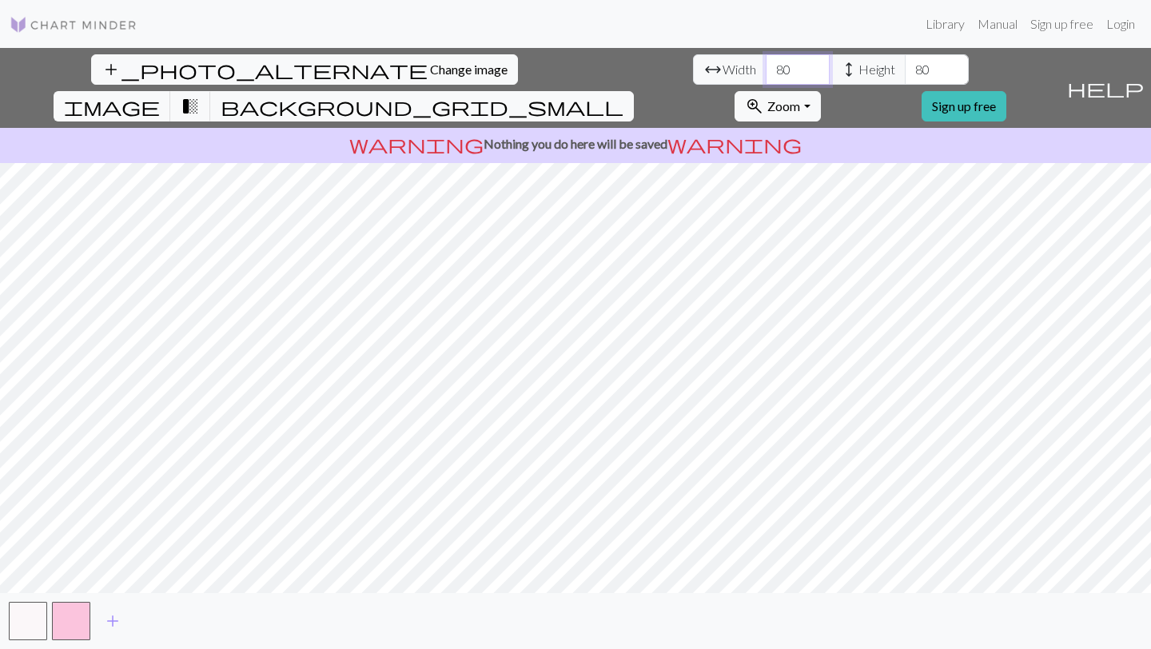
type input "8"
type input "5"
type input "1"
type input "50"
click at [904, 65] on input "80" at bounding box center [936, 69] width 64 height 30
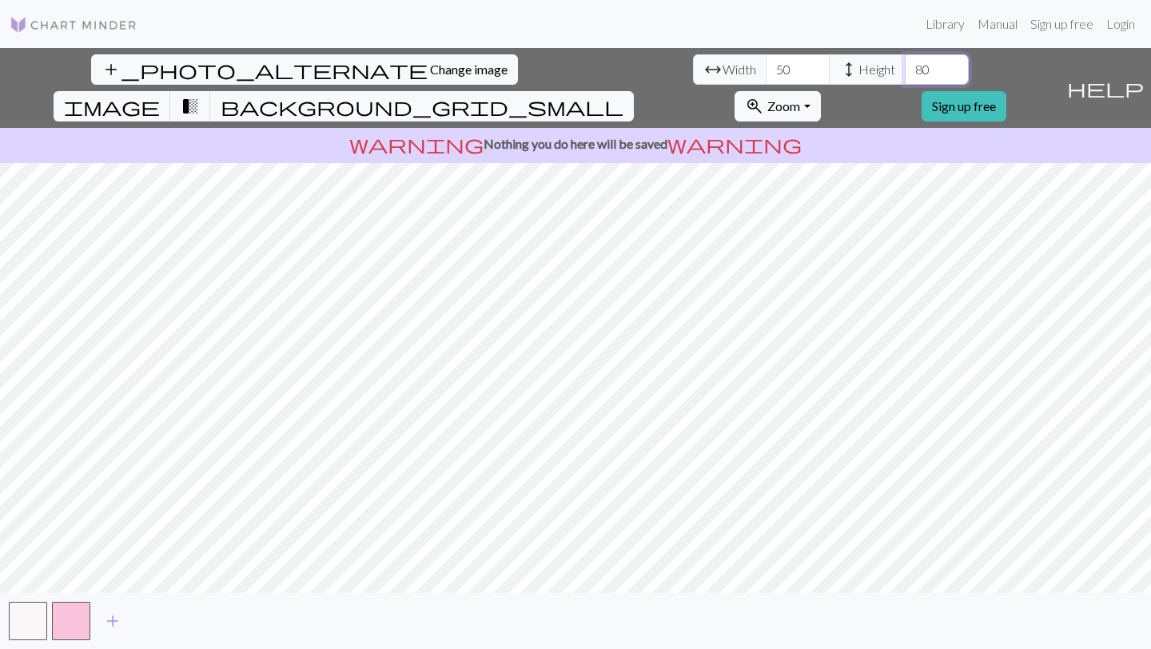
type input "8"
click at [418, 614] on div "add" at bounding box center [575, 621] width 1151 height 56
click at [904, 74] on input "50" at bounding box center [936, 69] width 64 height 30
click at [442, 128] on div "warning Nothing you do here will be saved warning" at bounding box center [575, 145] width 1151 height 35
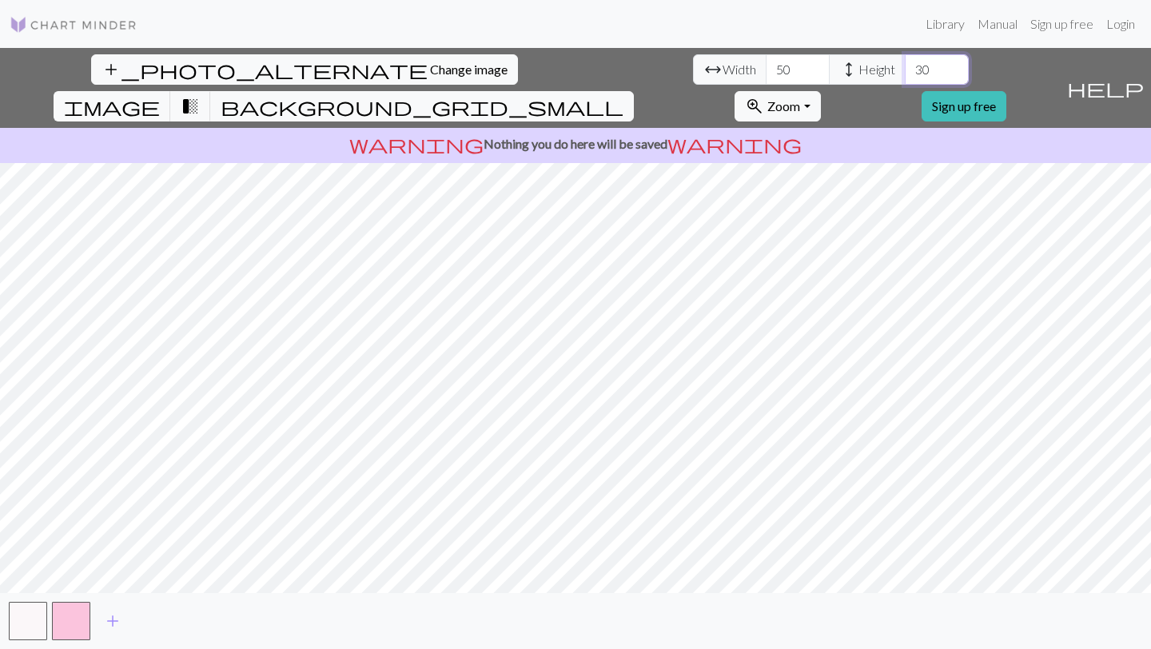
click at [904, 54] on input "30" at bounding box center [936, 69] width 64 height 30
click at [904, 64] on input "30" at bounding box center [936, 69] width 64 height 30
type input "4"
type input "5"
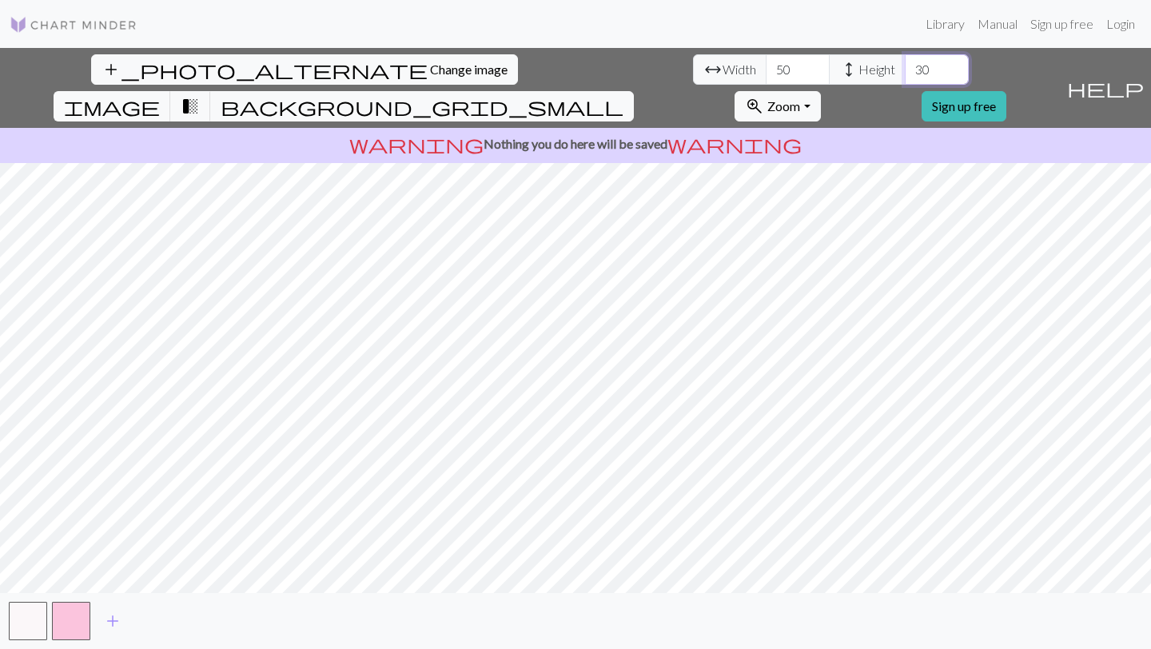
type input "3"
type input "5"
type input "40"
click at [372, 134] on p "warning Nothing you do here will be saved warning" at bounding box center [575, 143] width 1138 height 19
click at [909, 128] on div "warning Nothing you do here will be saved warning" at bounding box center [575, 145] width 1151 height 35
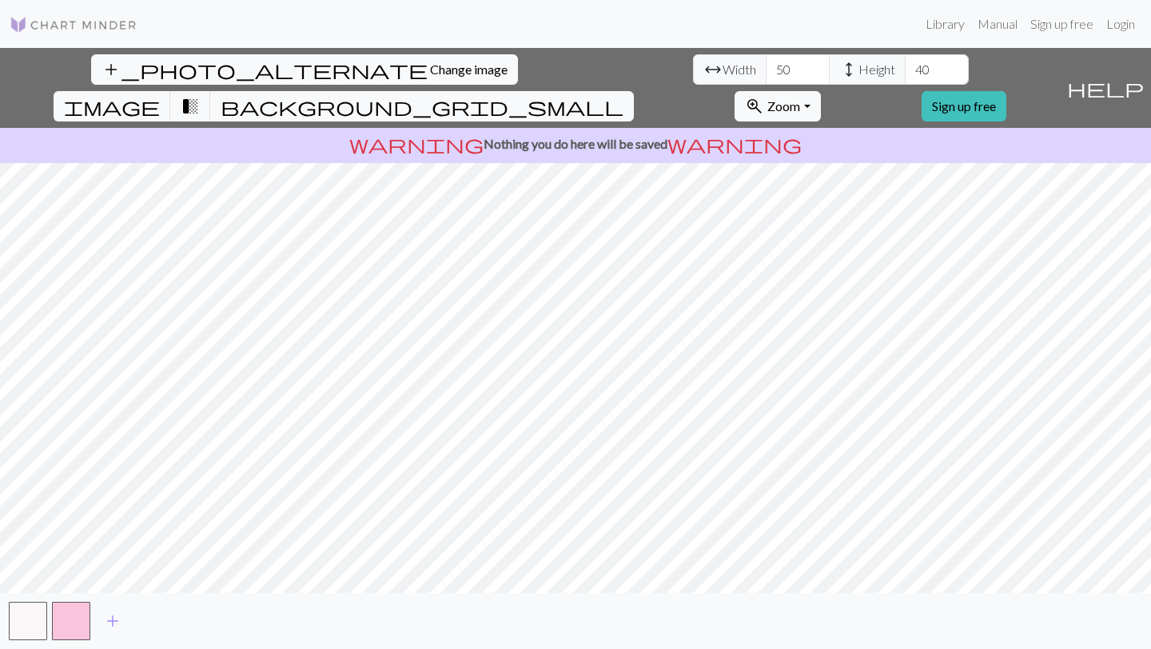
click at [565, 134] on p "warning Nothing you do here will be saved warning" at bounding box center [575, 143] width 1138 height 19
click at [800, 98] on span "Zoom" at bounding box center [783, 105] width 33 height 15
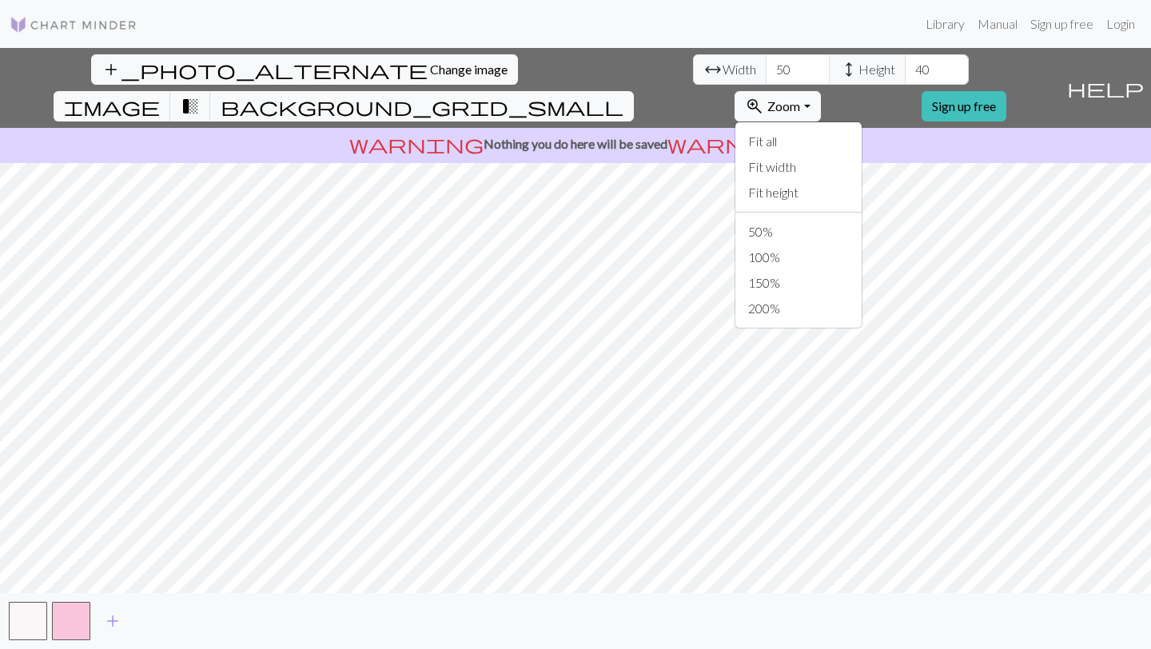
click at [800, 98] on span "Zoom" at bounding box center [783, 105] width 33 height 15
